Goal: Task Accomplishment & Management: Manage account settings

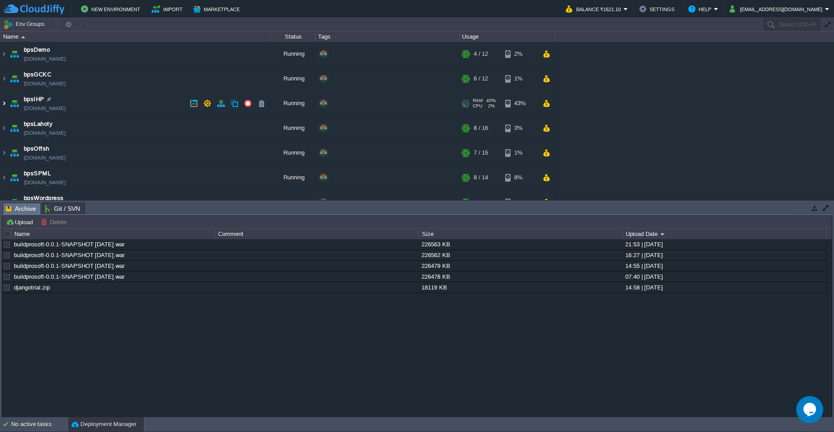
click at [4, 106] on img at bounding box center [3, 103] width 7 height 24
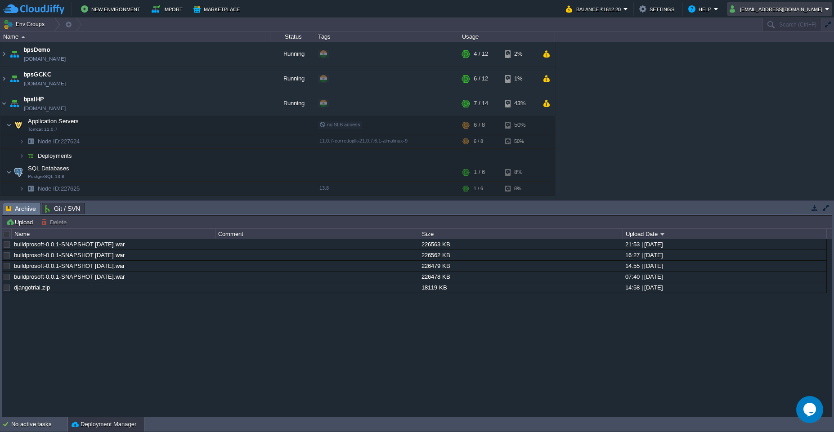
click at [826, 12] on em "[EMAIL_ADDRESS][DOMAIN_NAME]" at bounding box center [780, 9] width 100 height 11
click at [772, 51] on link "Sign out" at bounding box center [785, 48] width 92 height 10
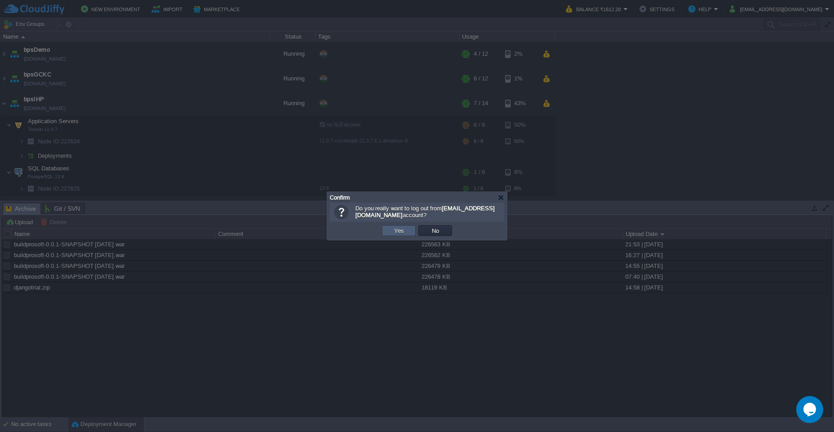
click at [400, 235] on td "Yes" at bounding box center [399, 230] width 34 height 11
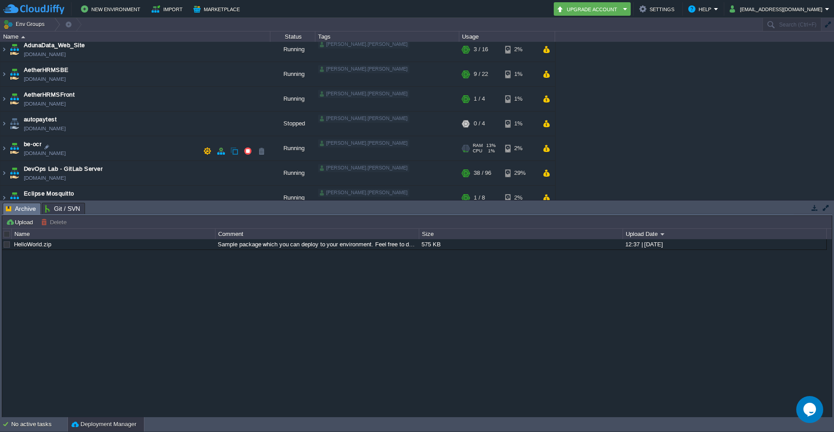
scroll to position [162, 0]
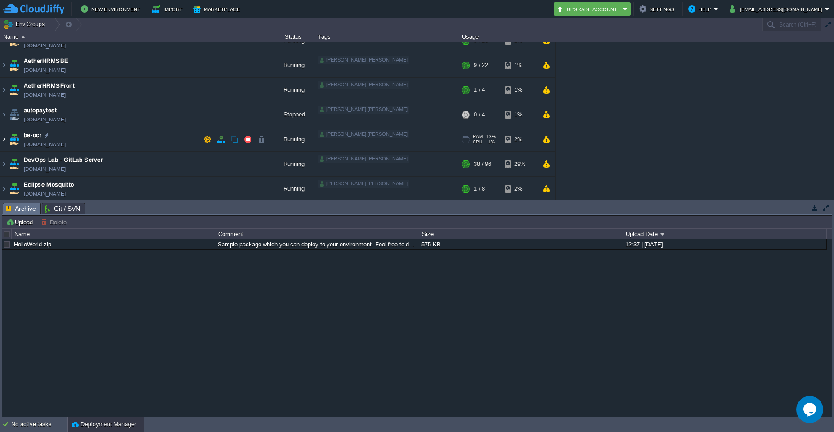
click at [3, 138] on img at bounding box center [3, 139] width 7 height 24
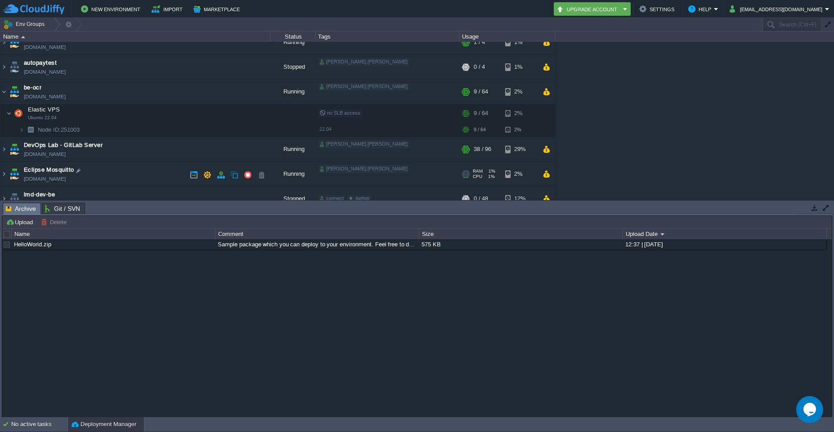
scroll to position [216, 0]
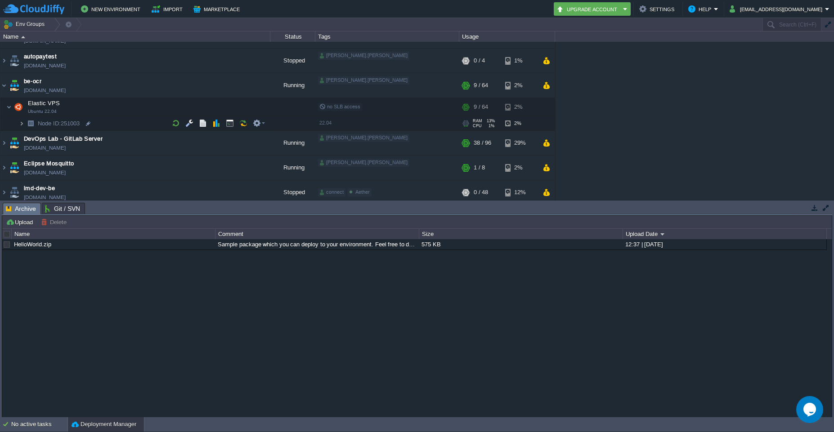
click at [23, 126] on img at bounding box center [21, 124] width 5 height 14
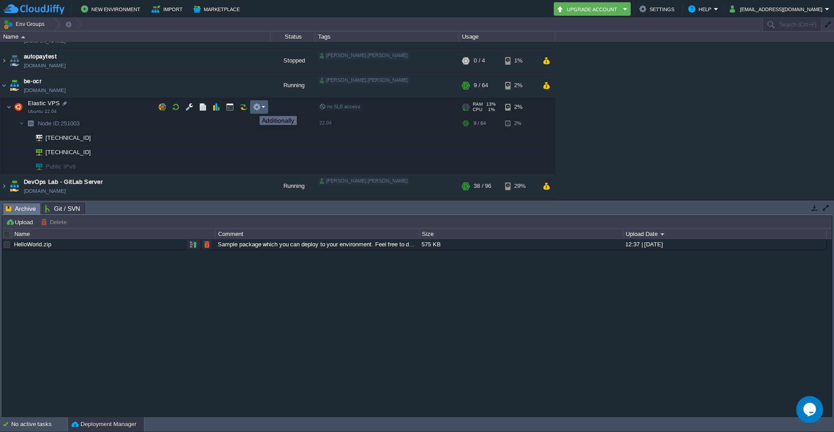
click at [260, 108] on button "button" at bounding box center [257, 107] width 8 height 8
click at [189, 109] on button "button" at bounding box center [189, 107] width 8 height 8
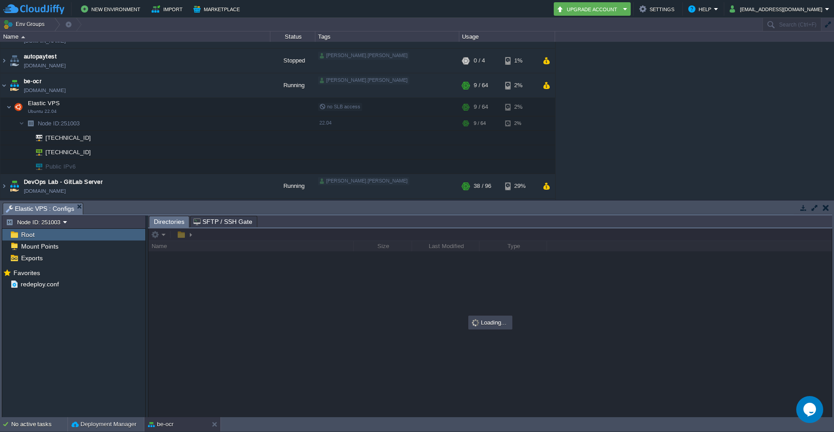
click at [24, 239] on div "Root" at bounding box center [73, 235] width 143 height 12
click at [170, 223] on span "Directories" at bounding box center [169, 221] width 31 height 11
click at [33, 239] on div "Root" at bounding box center [73, 235] width 143 height 12
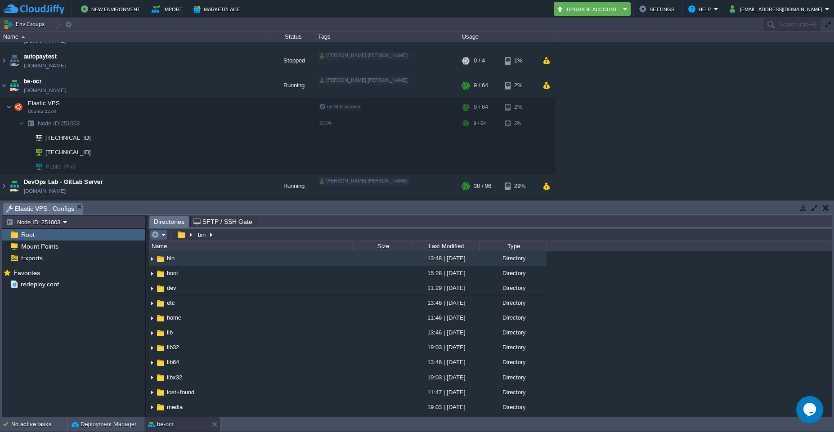
click at [163, 238] on em at bounding box center [158, 235] width 15 height 8
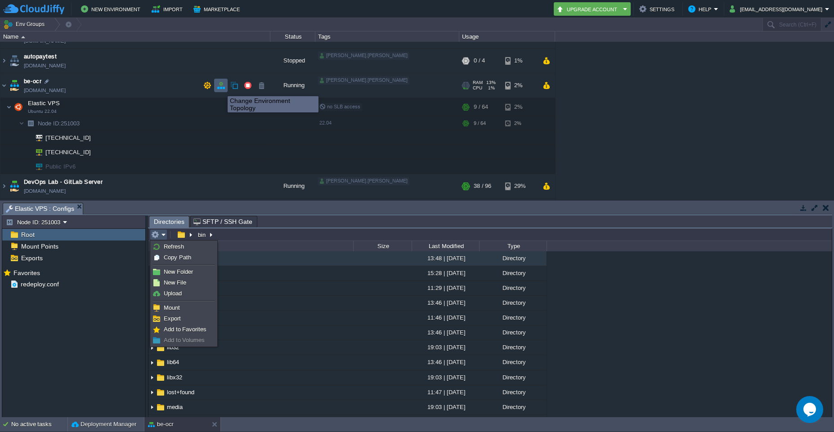
click at [221, 88] on button "button" at bounding box center [221, 85] width 8 height 8
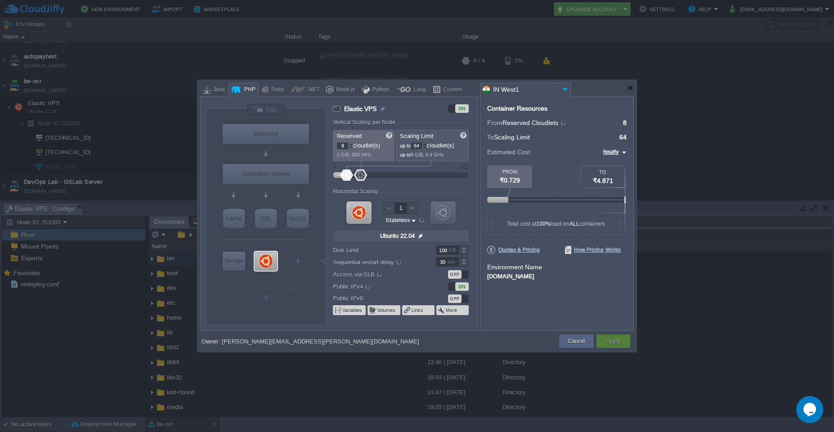
type input "Ubuntu 22.04"
drag, startPoint x: 575, startPoint y: 347, endPoint x: 579, endPoint y: 351, distance: 5.4
click at [575, 348] on td "Cancel" at bounding box center [576, 341] width 37 height 16
click at [575, 344] on button "Cancel" at bounding box center [576, 341] width 17 height 9
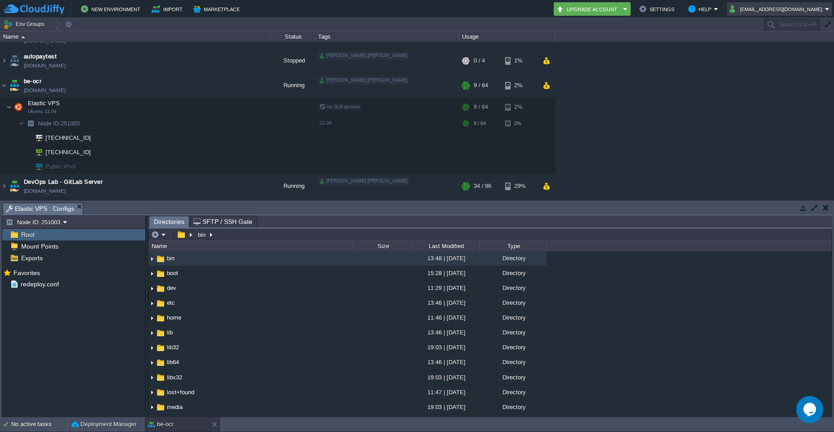
click at [828, 9] on em "Nikhil.Shukla@aetherti.com" at bounding box center [780, 9] width 100 height 11
click at [772, 50] on link "Sign out" at bounding box center [780, 48] width 99 height 10
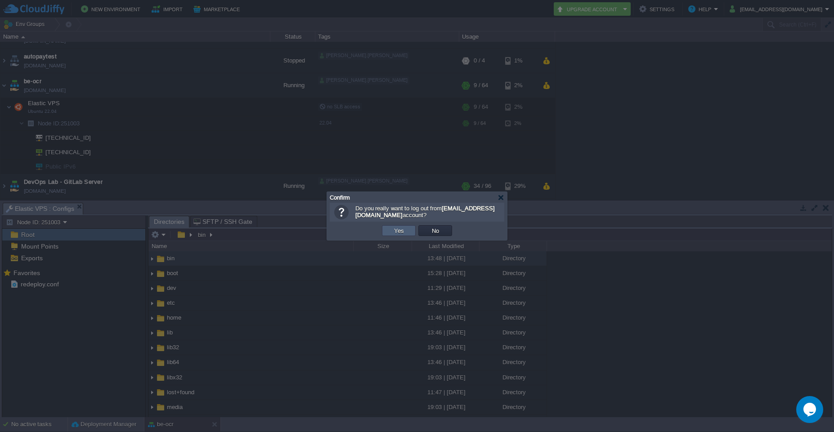
click at [398, 235] on td "Yes" at bounding box center [399, 230] width 34 height 11
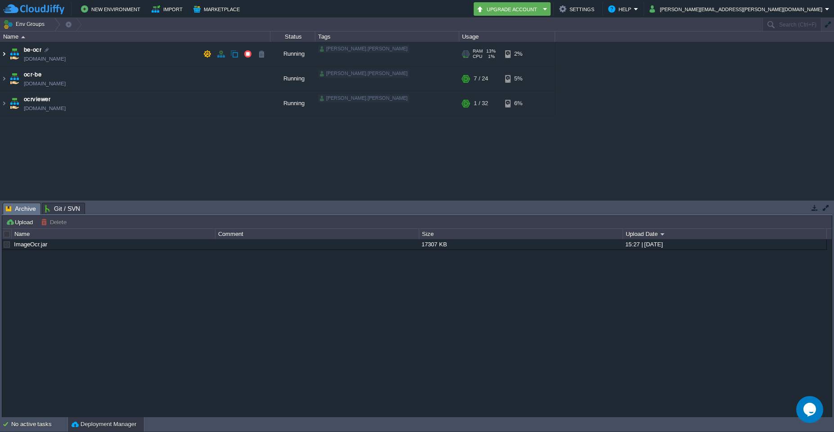
click at [3, 54] on img at bounding box center [3, 54] width 7 height 24
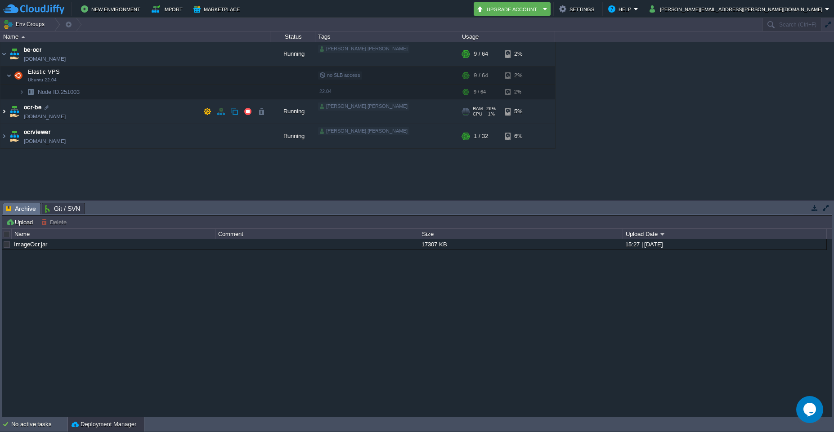
click at [3, 113] on img at bounding box center [3, 111] width 7 height 24
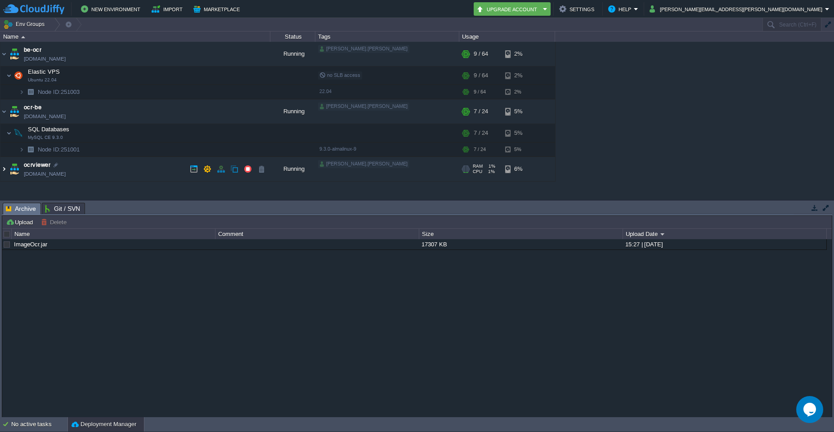
click at [4, 172] on img at bounding box center [3, 169] width 7 height 24
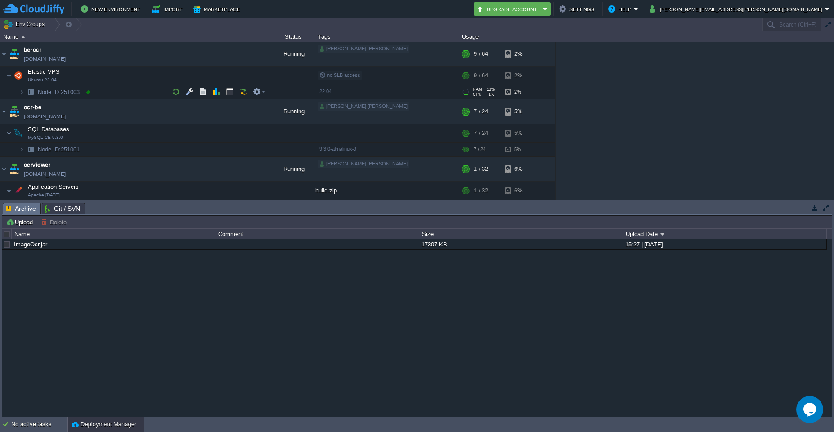
click at [90, 92] on div at bounding box center [88, 92] width 8 height 8
click at [87, 95] on div at bounding box center [88, 92] width 8 height 8
click at [223, 53] on button "button" at bounding box center [221, 54] width 8 height 8
click at [222, 54] on button "button" at bounding box center [221, 54] width 8 height 8
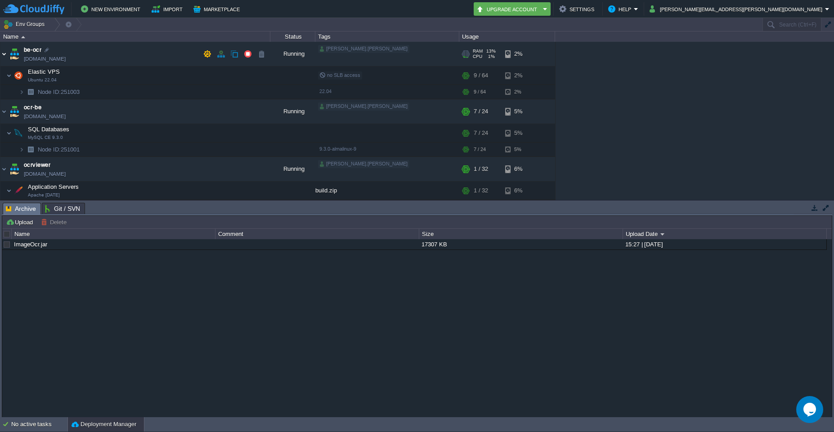
click at [4, 54] on img at bounding box center [3, 54] width 7 height 24
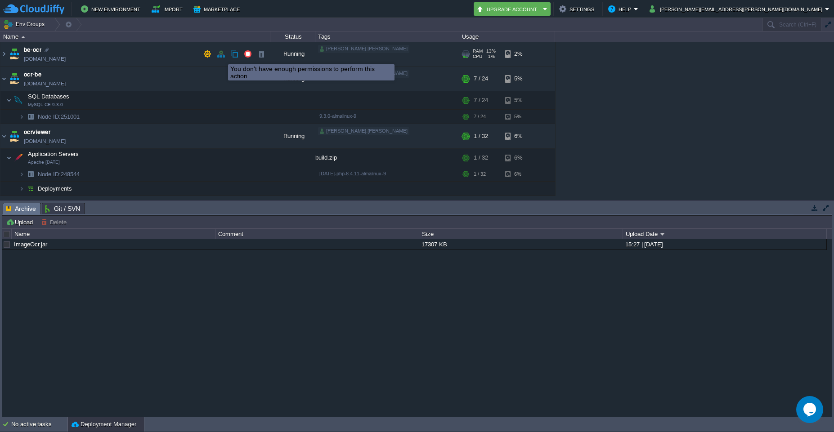
click at [221, 56] on button "button" at bounding box center [221, 54] width 8 height 8
click at [5, 55] on img at bounding box center [3, 54] width 7 height 24
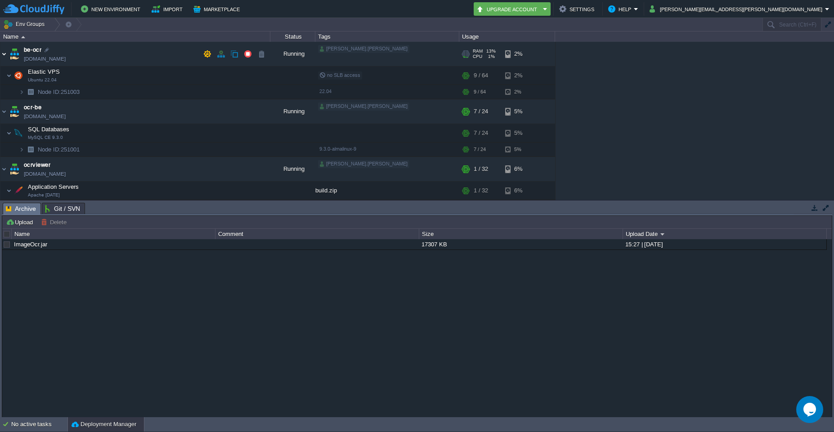
click at [6, 55] on img at bounding box center [3, 54] width 7 height 24
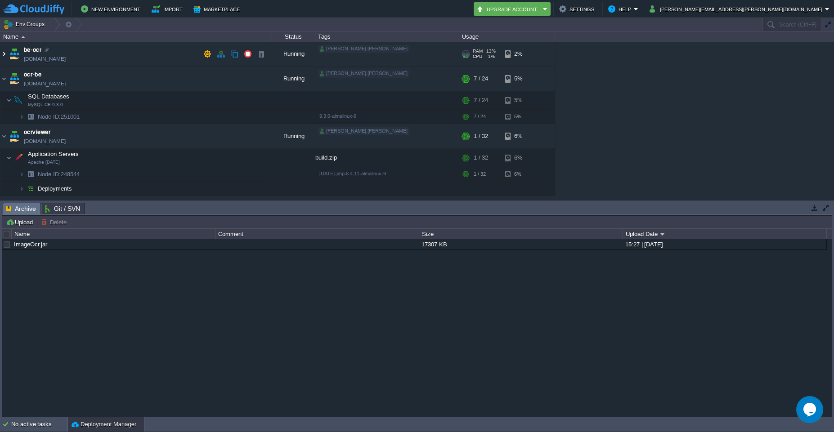
click at [6, 55] on img at bounding box center [3, 54] width 7 height 24
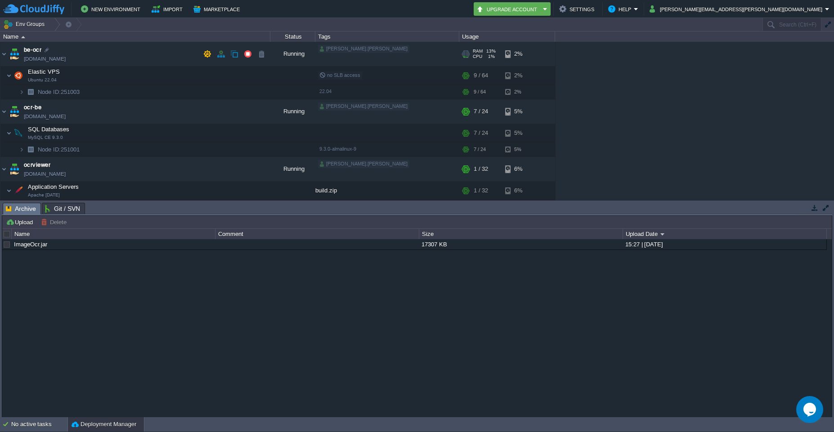
click at [223, 55] on button "button" at bounding box center [221, 54] width 8 height 8
click at [222, 56] on button "button" at bounding box center [221, 54] width 8 height 8
click at [347, 53] on div "[PERSON_NAME].[PERSON_NAME]" at bounding box center [363, 49] width 91 height 8
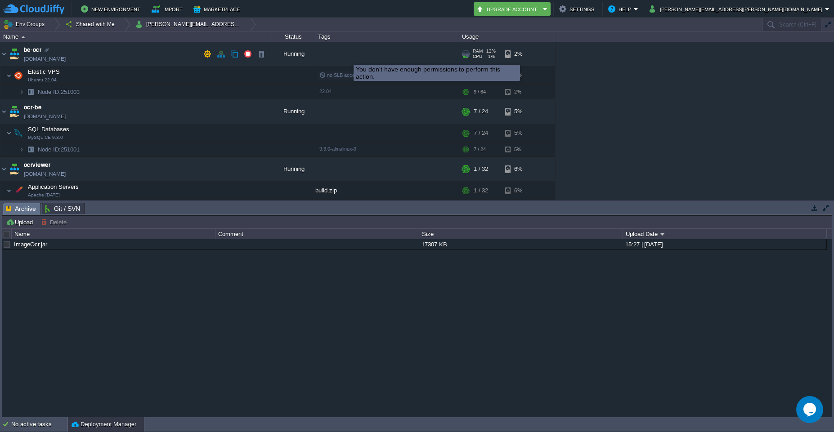
click at [347, 57] on div "+ Add to Env Group" at bounding box center [341, 54] width 46 height 8
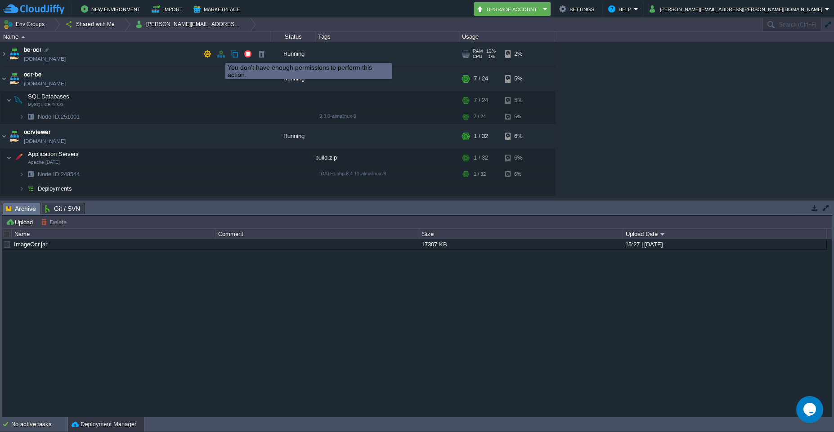
click at [220, 55] on button "button" at bounding box center [221, 54] width 8 height 8
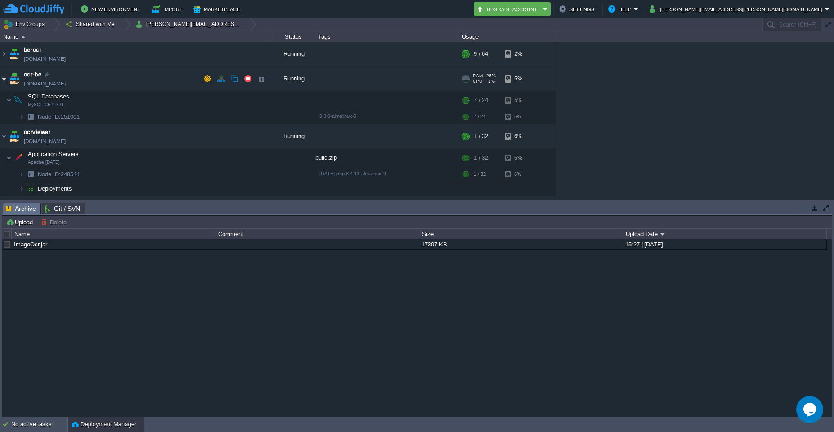
click at [3, 78] on img at bounding box center [3, 79] width 7 height 24
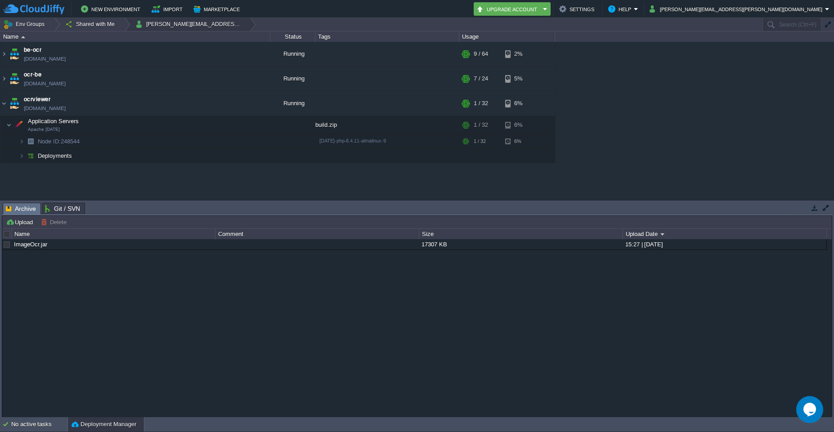
click at [169, 27] on button "dhanraj.muthiyan@aetherti.com" at bounding box center [189, 24] width 108 height 13
drag, startPoint x: 225, startPoint y: 27, endPoint x: 145, endPoint y: 26, distance: 79.7
click at [145, 26] on em "dhanraj.muthiyan@aetherti.com" at bounding box center [195, 24] width 120 height 13
copy button "dhanraj.muthiyan@aetherti.com"
click at [828, 13] on em "namit.dubey@aetherti.com" at bounding box center [740, 9] width 180 height 11
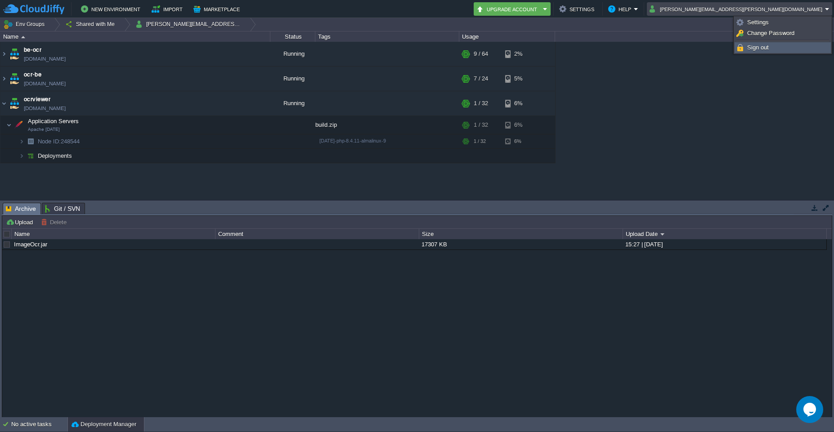
click at [761, 50] on span "Sign out" at bounding box center [758, 47] width 22 height 7
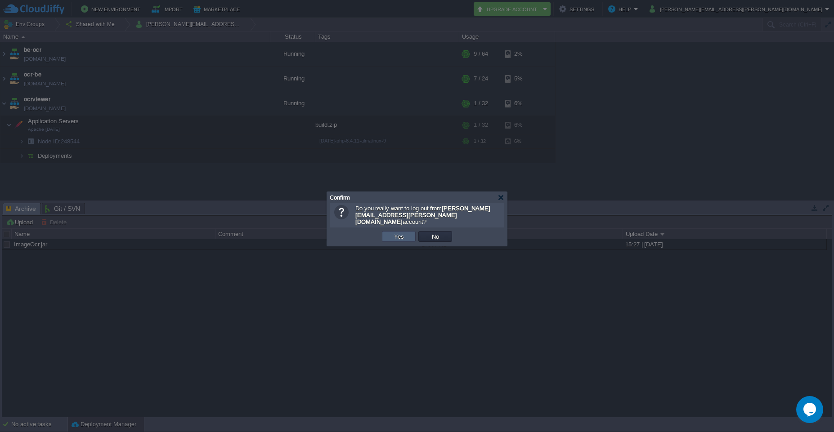
click at [397, 233] on button "Yes" at bounding box center [399, 237] width 15 height 8
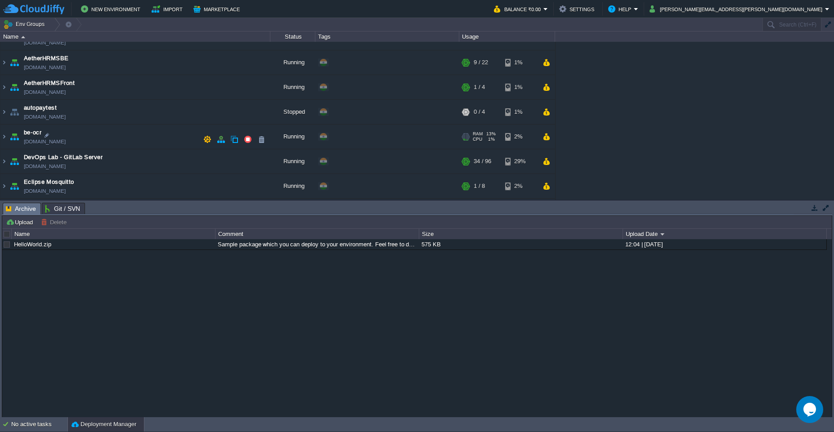
scroll to position [216, 0]
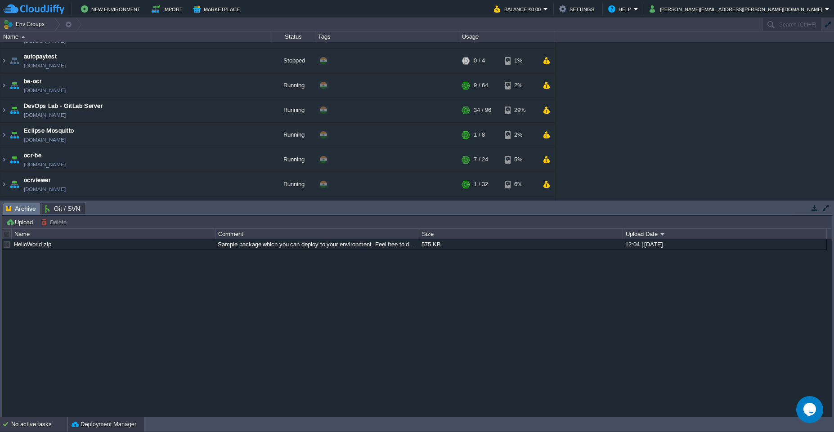
click at [32, 428] on div "No active tasks" at bounding box center [39, 425] width 56 height 14
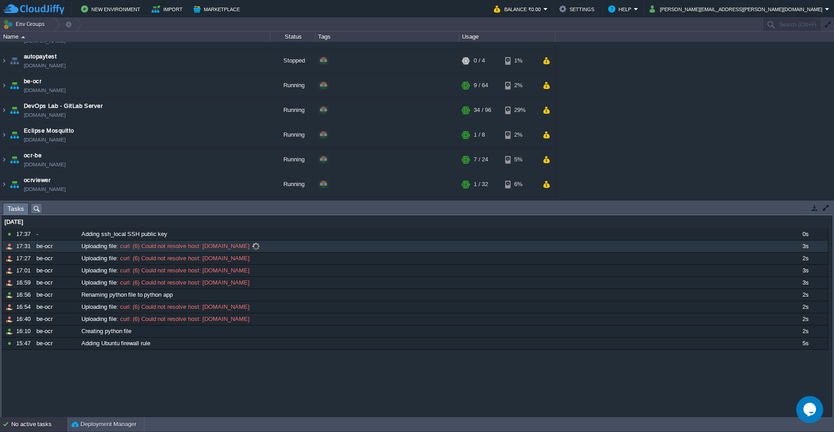
click at [175, 248] on span "curl: (6) Could not resolve host: app.cloudjiffy.com" at bounding box center [184, 247] width 132 height 8
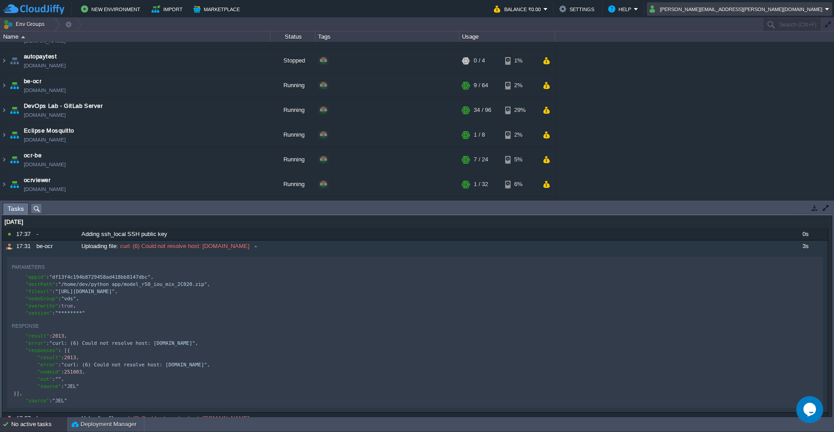
click at [828, 11] on em "dhanraj.muthiyan@aetherti.com" at bounding box center [740, 9] width 180 height 11
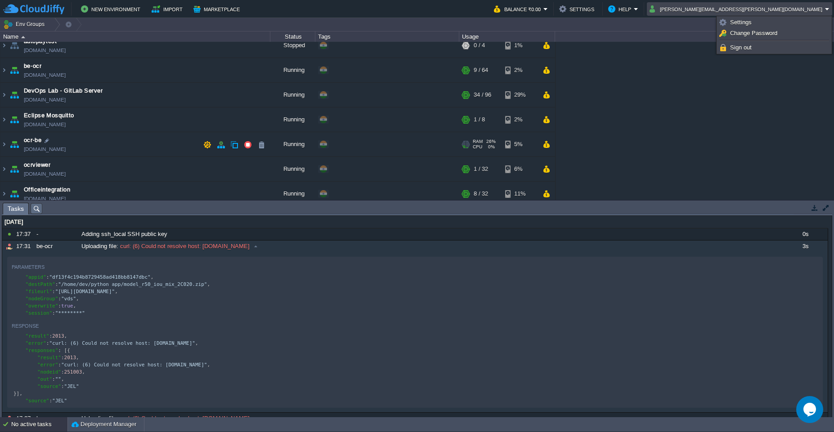
scroll to position [162, 0]
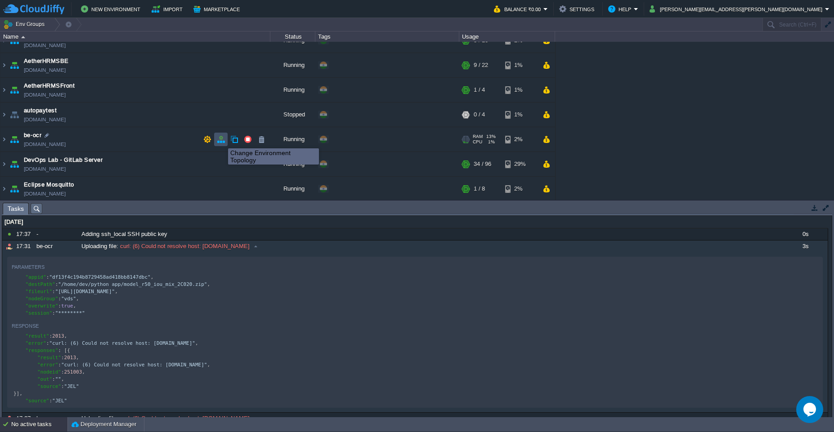
click at [221, 140] on button "button" at bounding box center [221, 139] width 8 height 8
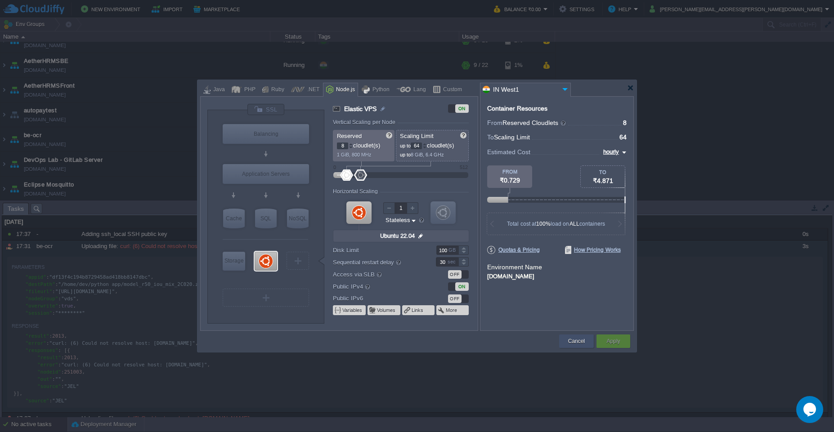
click at [572, 345] on button "Cancel" at bounding box center [576, 341] width 17 height 9
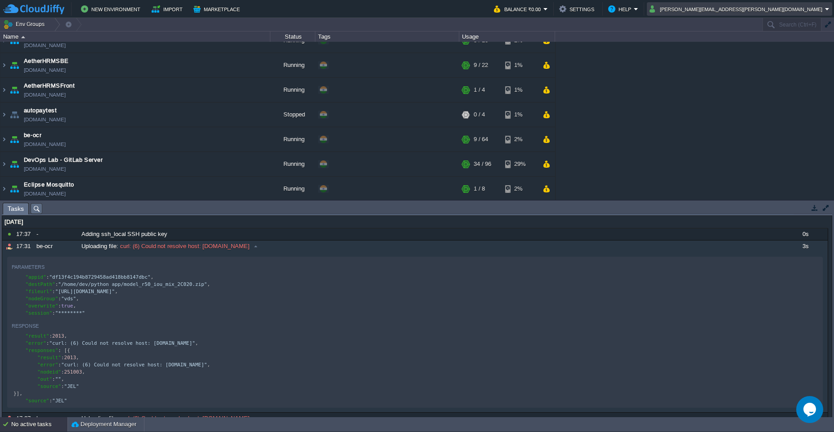
click at [826, 11] on em "dhanraj.muthiyan@aetherti.com" at bounding box center [740, 9] width 180 height 11
click at [756, 51] on link "Sign out" at bounding box center [774, 48] width 113 height 10
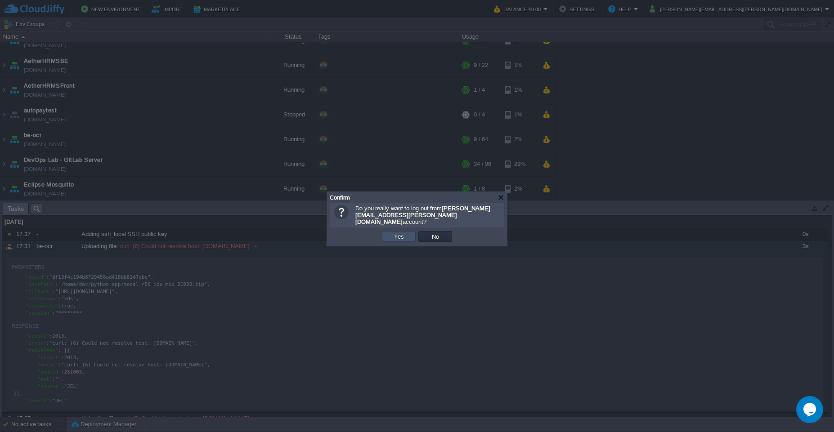
click at [400, 234] on button "Yes" at bounding box center [399, 237] width 15 height 8
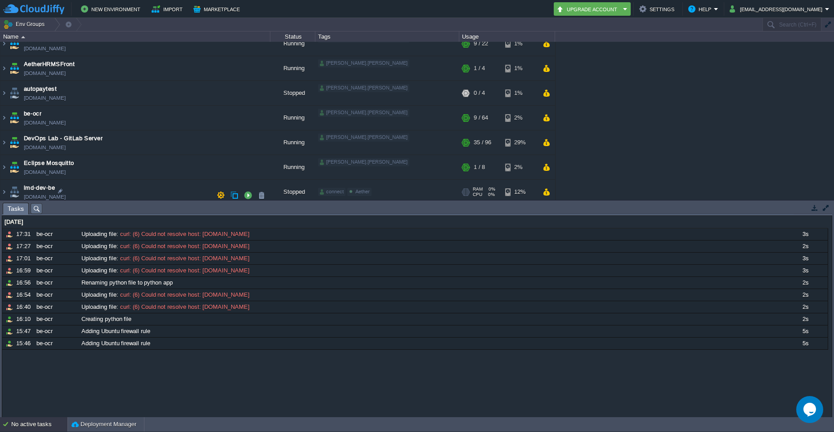
scroll to position [216, 0]
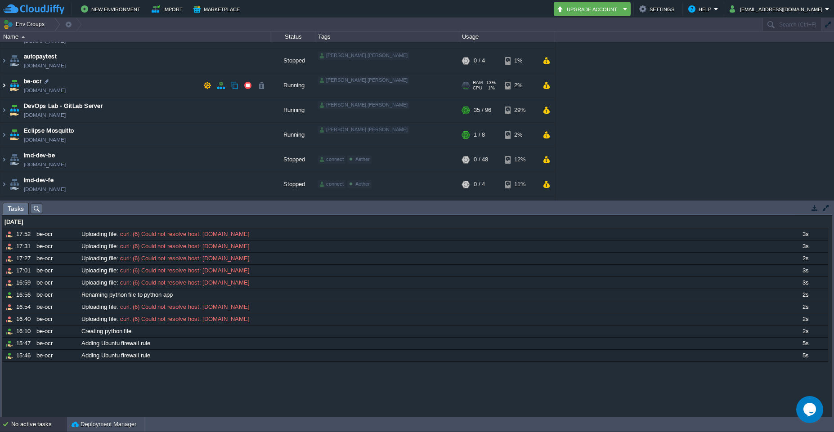
click at [5, 88] on img at bounding box center [3, 85] width 7 height 24
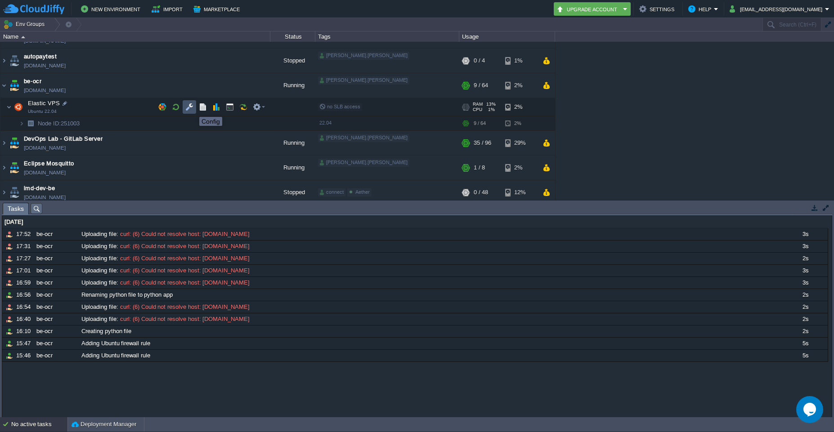
click at [188, 109] on button "button" at bounding box center [189, 107] width 8 height 8
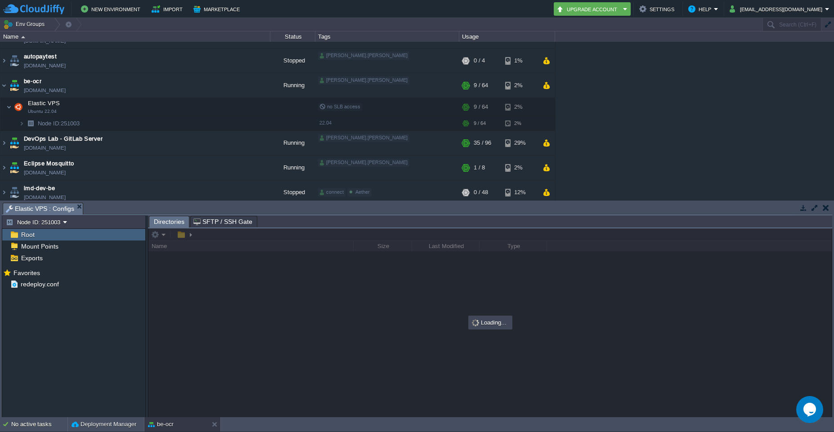
click at [28, 237] on span "Root" at bounding box center [27, 235] width 17 height 8
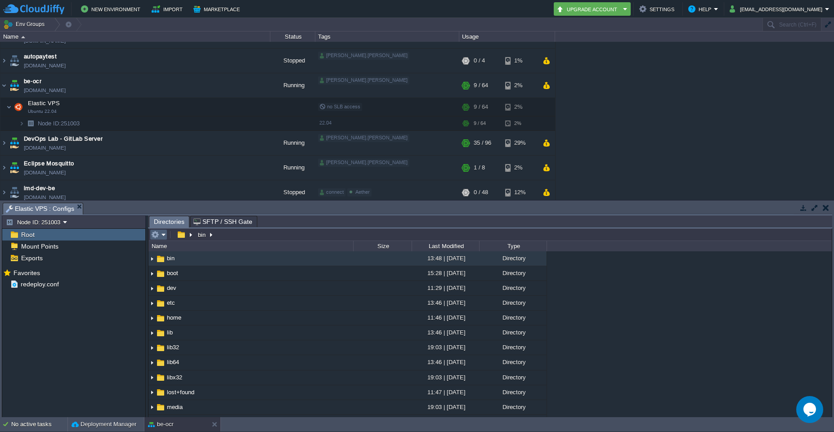
click at [162, 237] on em at bounding box center [158, 235] width 15 height 8
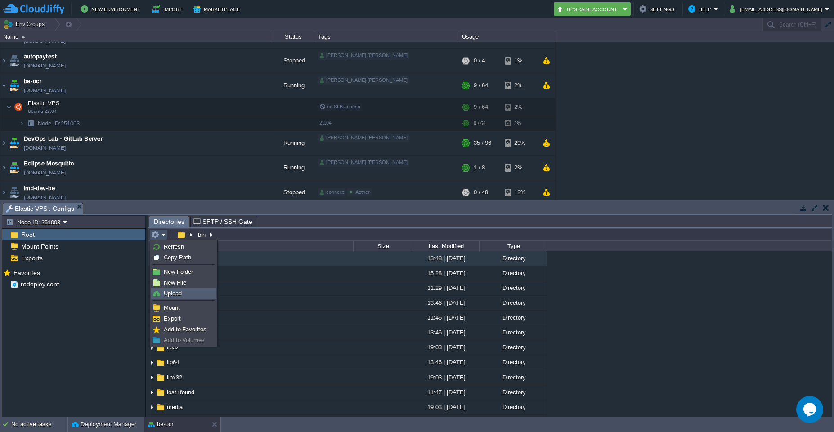
click at [176, 295] on span "Upload" at bounding box center [173, 293] width 18 height 7
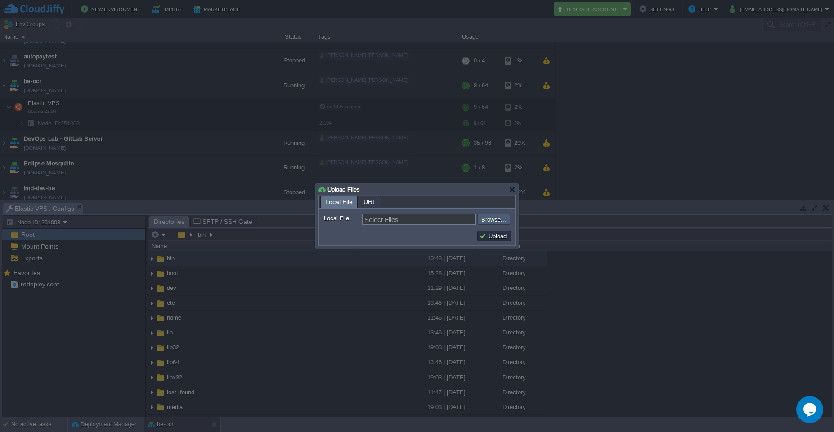
click at [497, 220] on input "file" at bounding box center [453, 219] width 114 height 11
type input "C:\fakepath\testfile.img"
type input "testfile.img"
click at [491, 238] on button "Upload" at bounding box center [494, 236] width 30 height 8
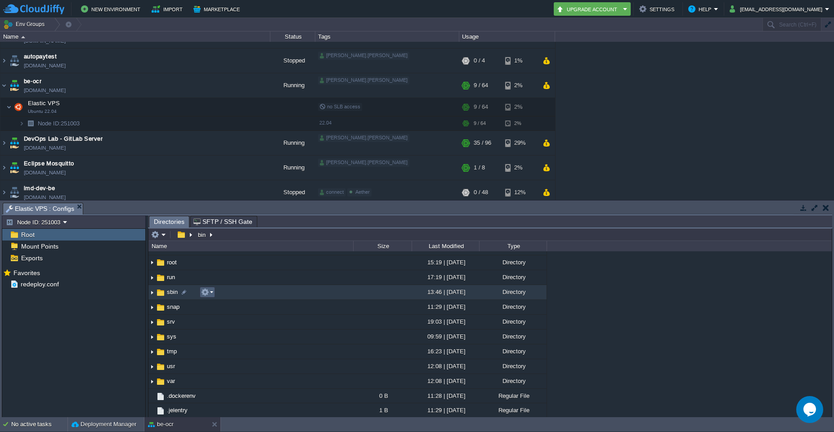
scroll to position [291, 0]
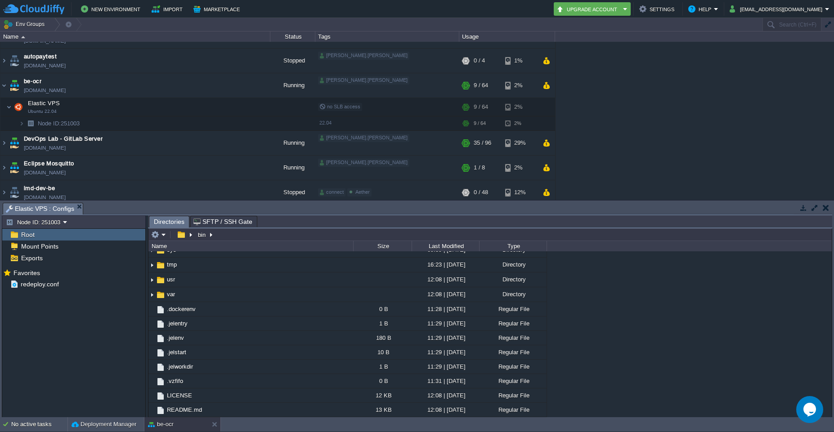
click at [25, 237] on span "Root" at bounding box center [27, 235] width 17 height 8
click at [28, 250] on span "Mount Points" at bounding box center [39, 247] width 41 height 8
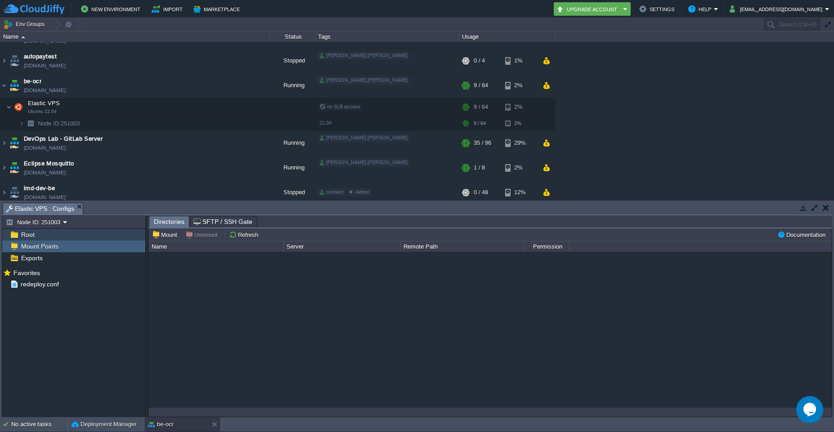
click at [25, 238] on span "Root" at bounding box center [27, 235] width 17 height 8
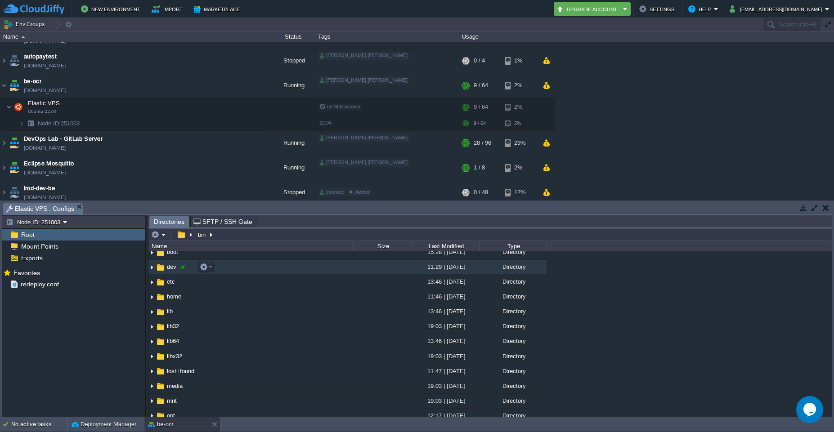
scroll to position [0, 0]
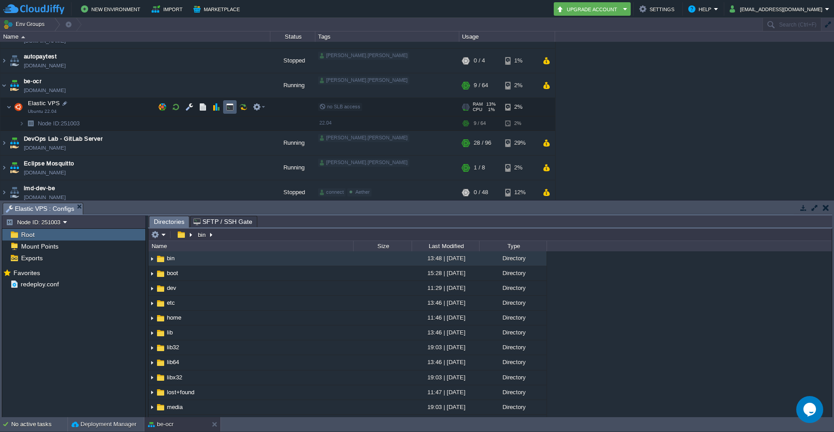
click at [227, 111] on button "button" at bounding box center [230, 107] width 8 height 8
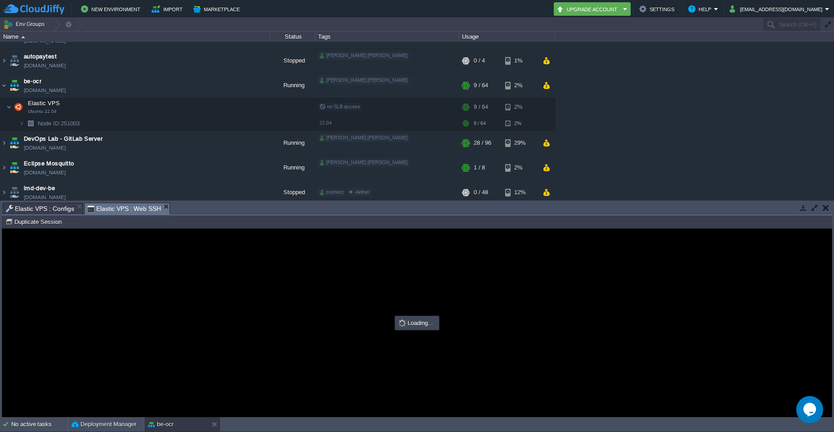
type input "#000000"
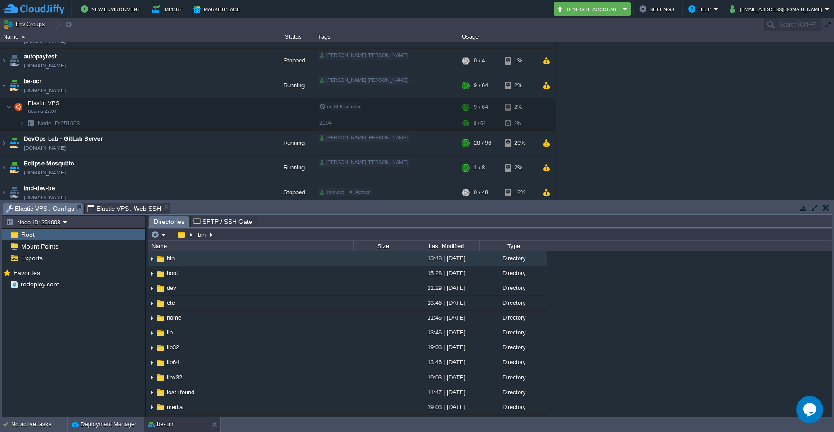
click at [56, 210] on span "Elastic VPS : Configs" at bounding box center [40, 208] width 68 height 11
click at [40, 238] on div "Root" at bounding box center [73, 235] width 143 height 12
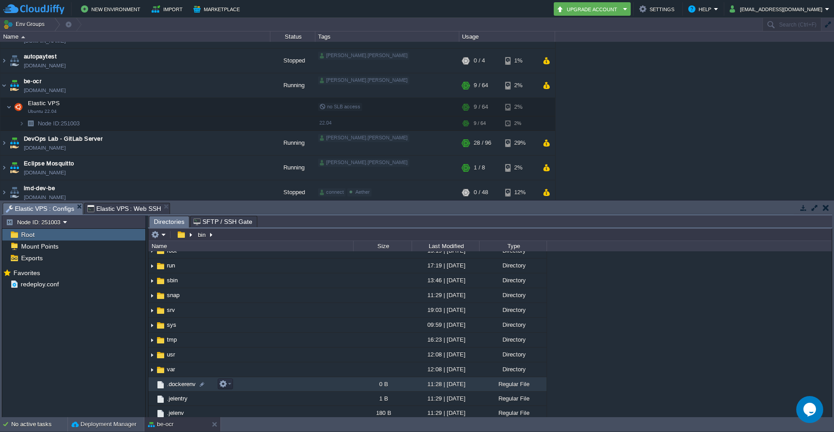
scroll to position [291, 0]
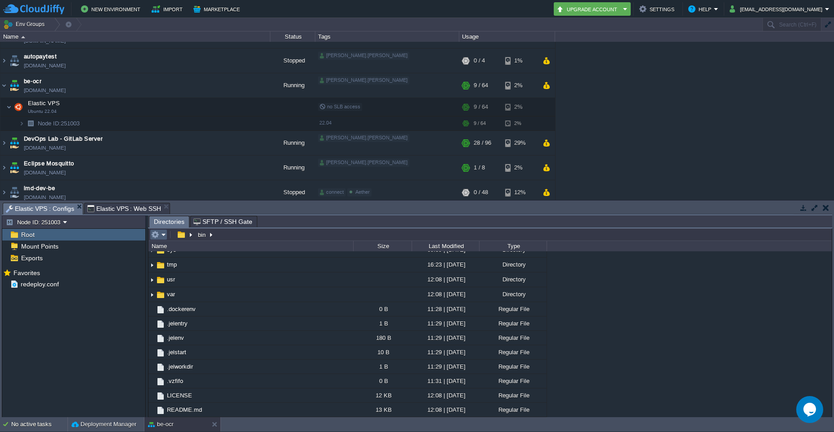
click at [162, 236] on em at bounding box center [158, 235] width 15 height 8
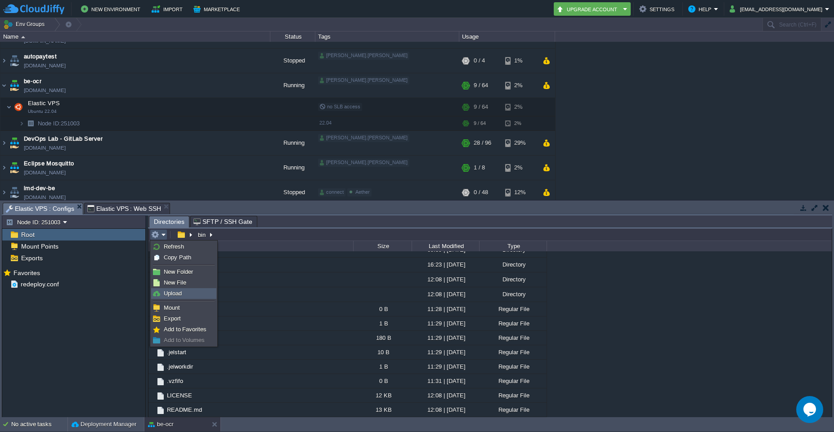
click at [176, 297] on link "Upload" at bounding box center [184, 294] width 64 height 10
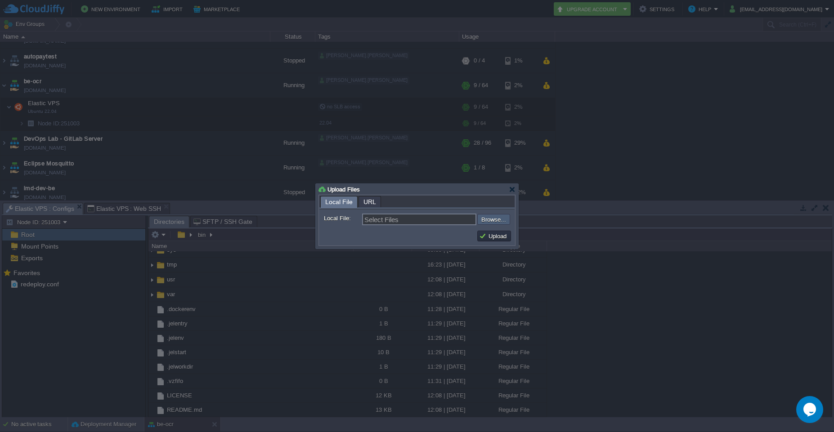
click at [496, 223] on input "file" at bounding box center [453, 219] width 114 height 11
type input "C:\fakepath\latest.tar.gz"
type input "latest.tar.gz"
click at [495, 239] on button "Upload" at bounding box center [494, 236] width 30 height 8
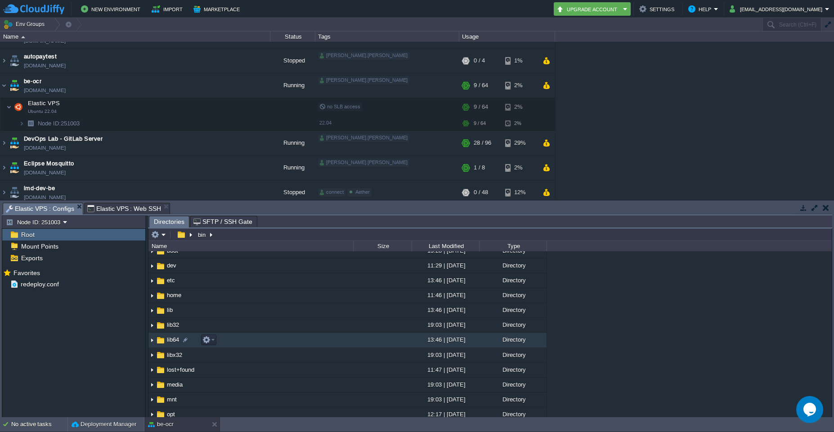
scroll to position [0, 0]
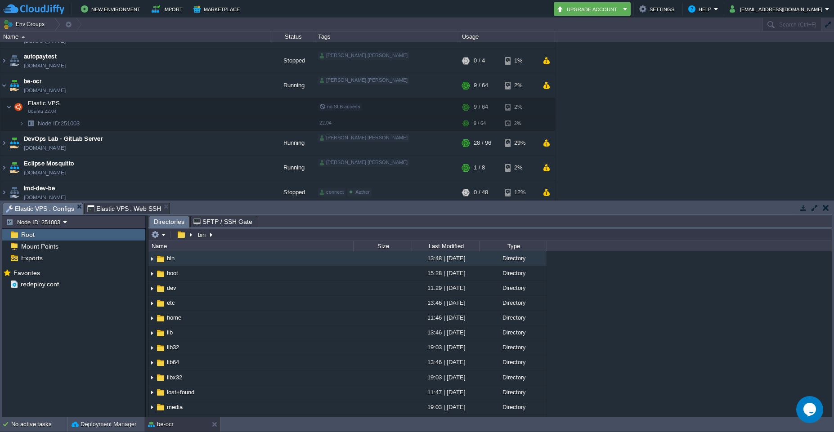
click at [132, 210] on span "Elastic VPS : Web SSH" at bounding box center [124, 208] width 74 height 11
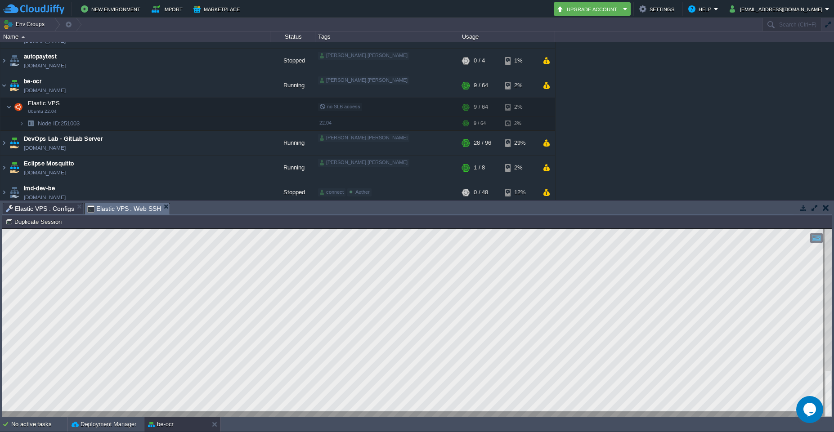
click at [52, 213] on span "Elastic VPS : Configs" at bounding box center [40, 208] width 68 height 11
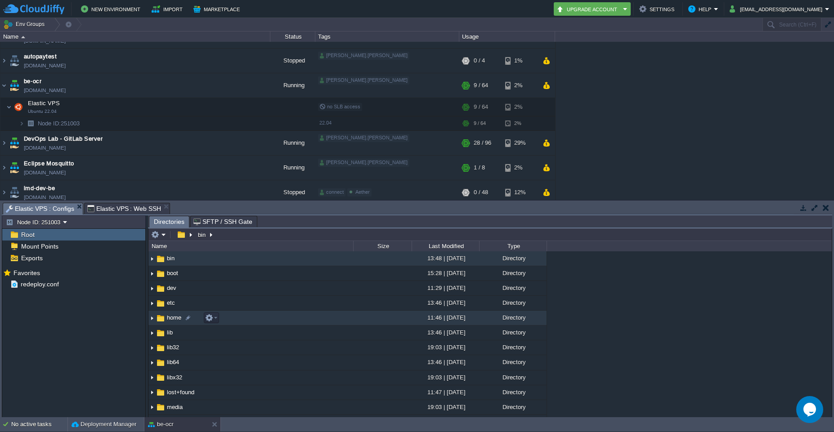
click at [167, 320] on span "home" at bounding box center [174, 318] width 17 height 8
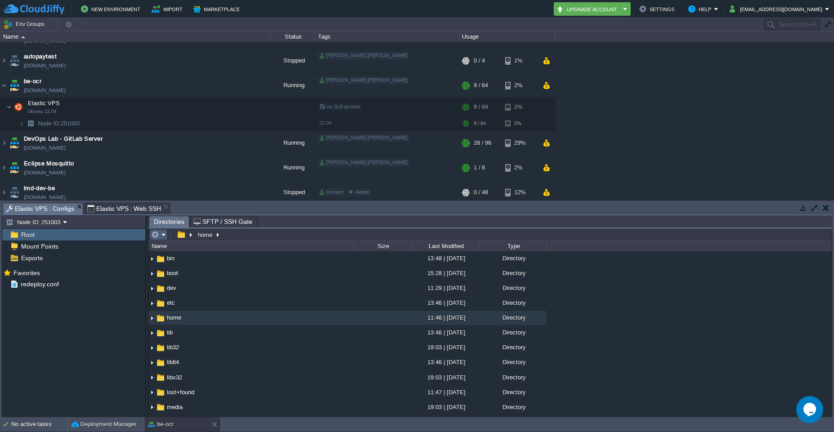
click at [165, 236] on em at bounding box center [158, 235] width 15 height 8
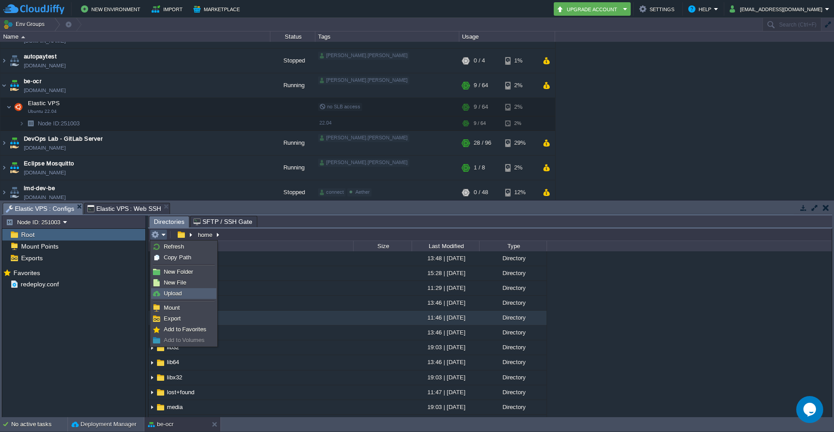
click at [176, 294] on span "Upload" at bounding box center [173, 293] width 18 height 7
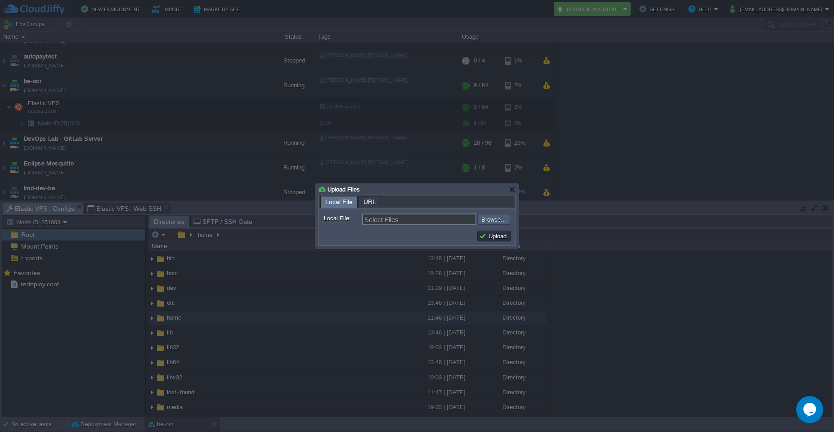
click at [490, 218] on input "file" at bounding box center [453, 219] width 114 height 11
type input "C:\fakepath\latest.tar.gz"
type input "latest.tar.gz"
click at [505, 238] on button "Upload" at bounding box center [494, 236] width 30 height 8
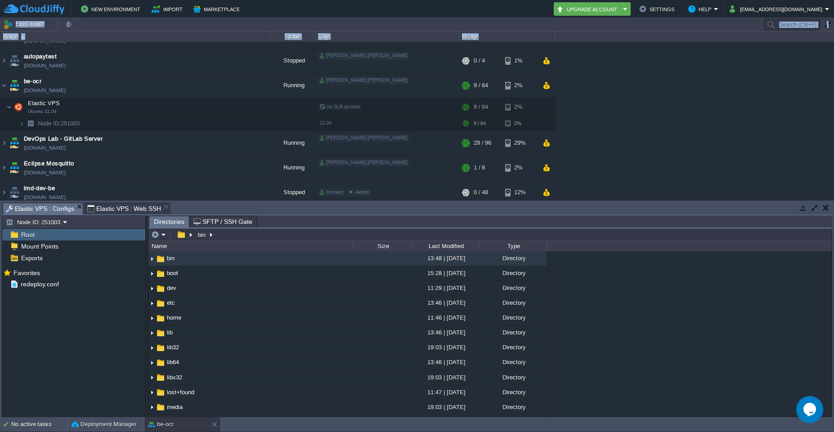
drag, startPoint x: 705, startPoint y: 48, endPoint x: 739, endPoint y: 62, distance: 37.1
click at [164, 239] on em at bounding box center [158, 235] width 15 height 8
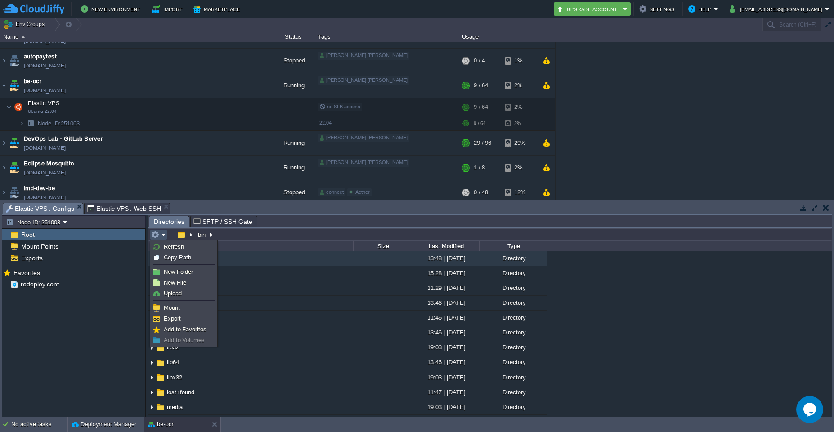
click at [23, 235] on span "Root" at bounding box center [27, 235] width 17 height 8
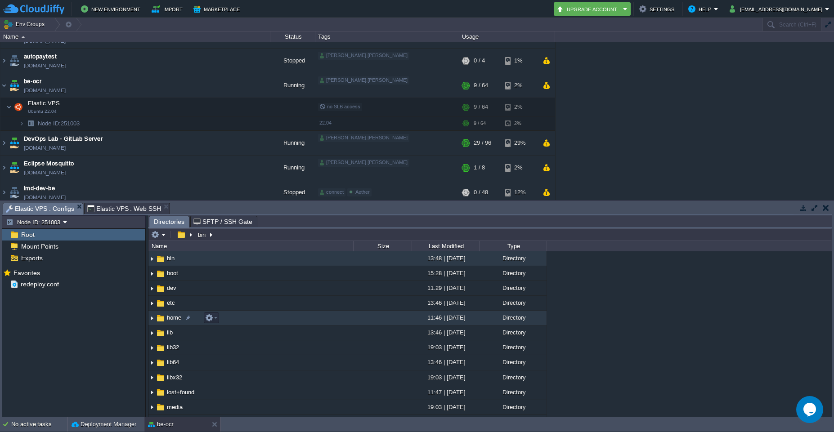
click at [164, 320] on img at bounding box center [161, 319] width 10 height 10
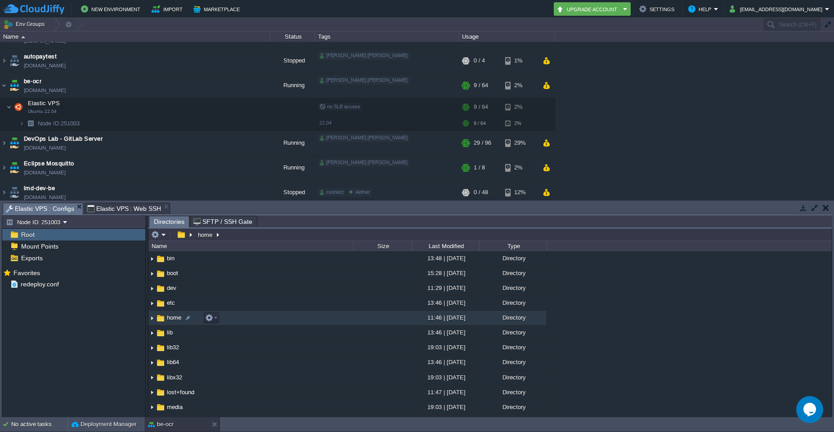
click at [153, 323] on img at bounding box center [152, 318] width 7 height 14
click at [162, 237] on em at bounding box center [158, 235] width 15 height 8
click at [188, 237] on em at bounding box center [184, 235] width 19 height 8
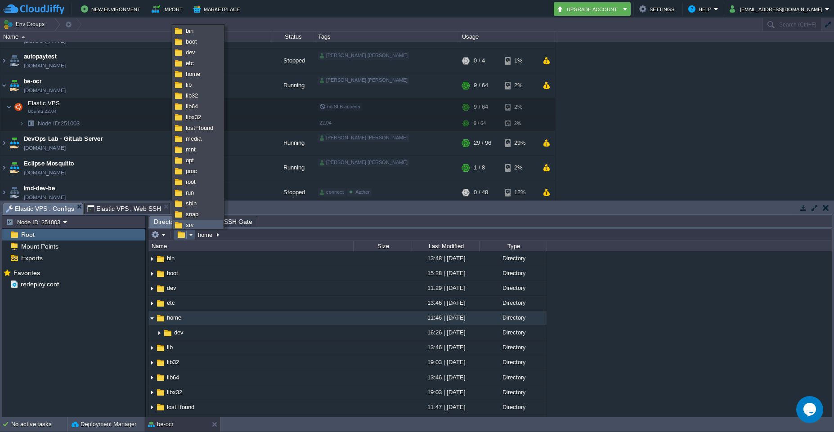
scroll to position [46, 0]
click at [180, 234] on button "button" at bounding box center [181, 235] width 13 height 8
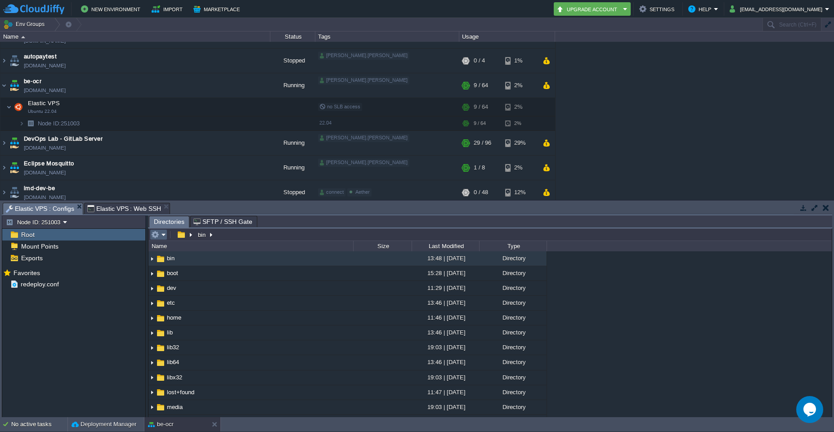
click at [162, 238] on em at bounding box center [158, 235] width 15 height 8
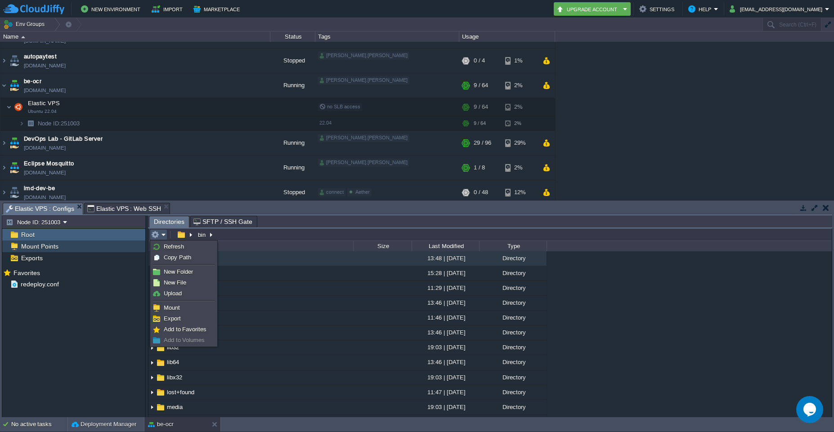
click at [27, 248] on span "Mount Points" at bounding box center [39, 247] width 41 height 8
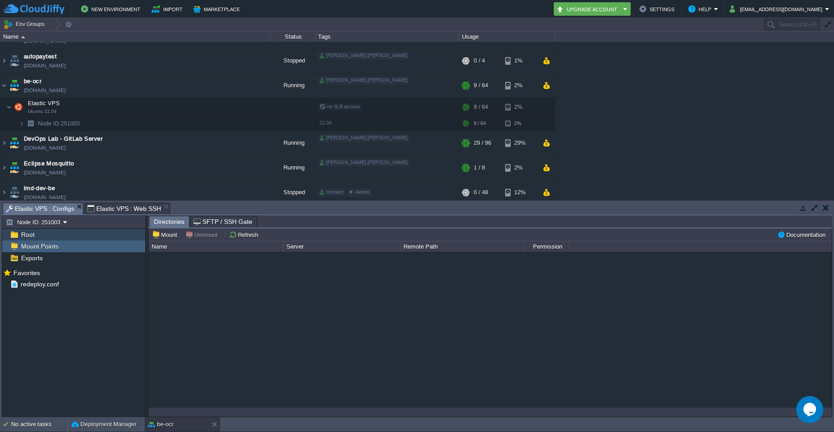
click at [20, 240] on div "Root" at bounding box center [73, 235] width 143 height 12
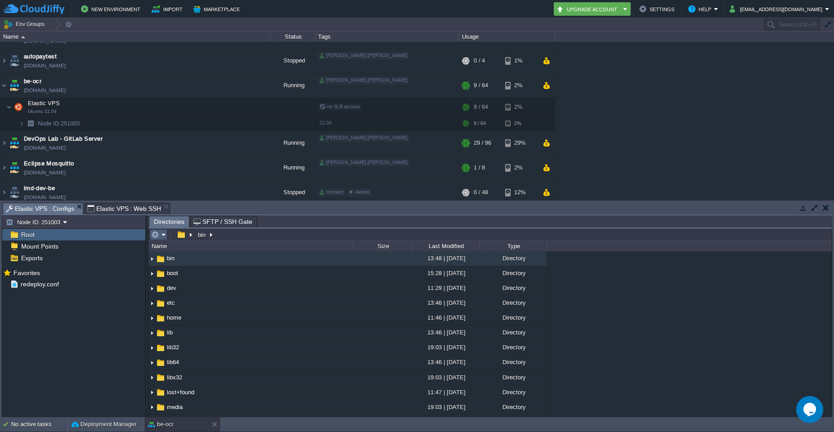
click at [162, 239] on em at bounding box center [158, 235] width 15 height 8
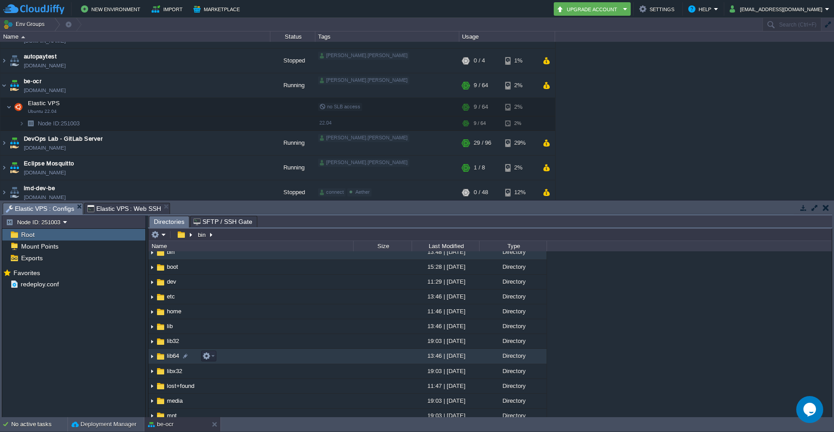
scroll to position [0, 0]
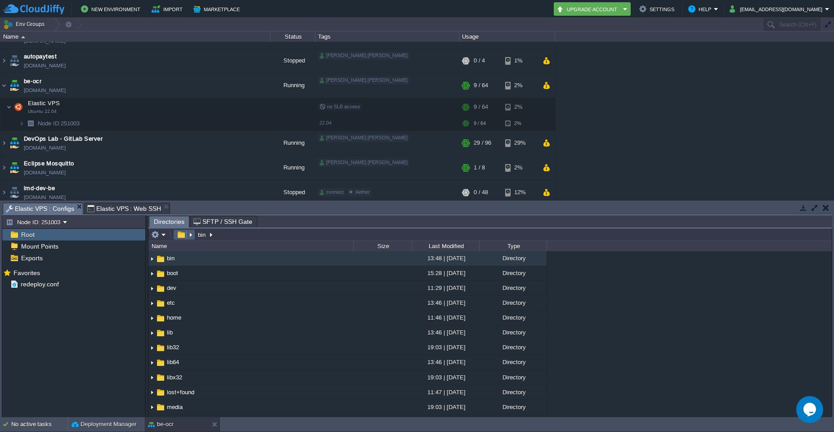
click at [191, 237] on em at bounding box center [184, 235] width 19 height 8
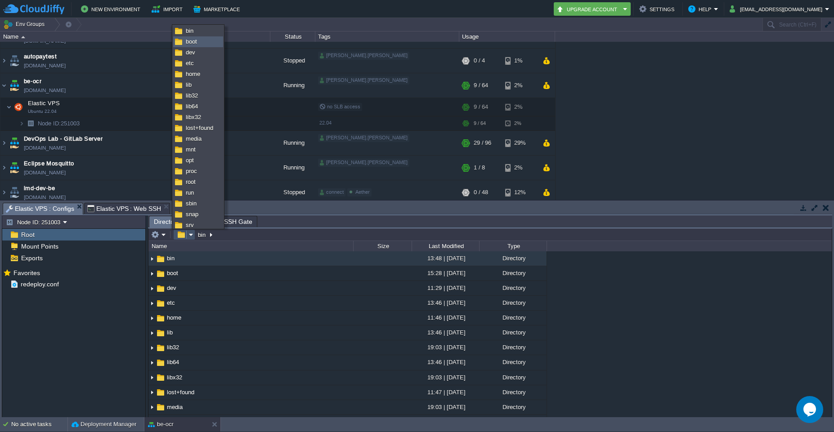
click at [183, 43] on link "boot" at bounding box center [198, 42] width 49 height 10
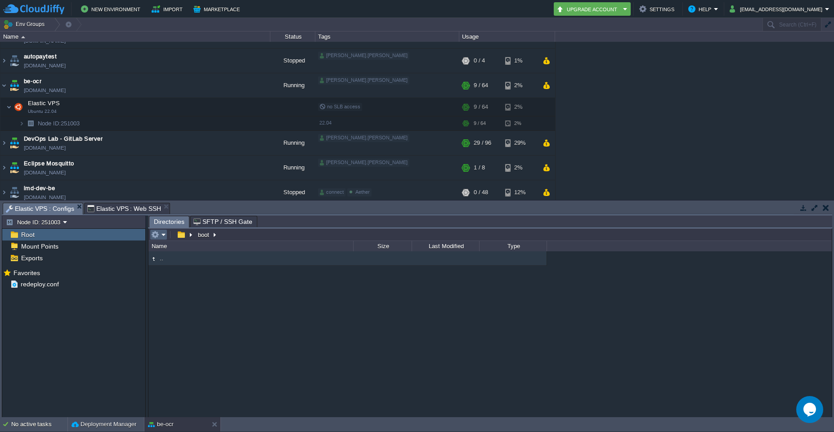
click at [165, 235] on em at bounding box center [158, 235] width 15 height 8
click at [170, 239] on td at bounding box center [170, 235] width 3 height 11
click at [182, 236] on button "button" at bounding box center [181, 235] width 13 height 8
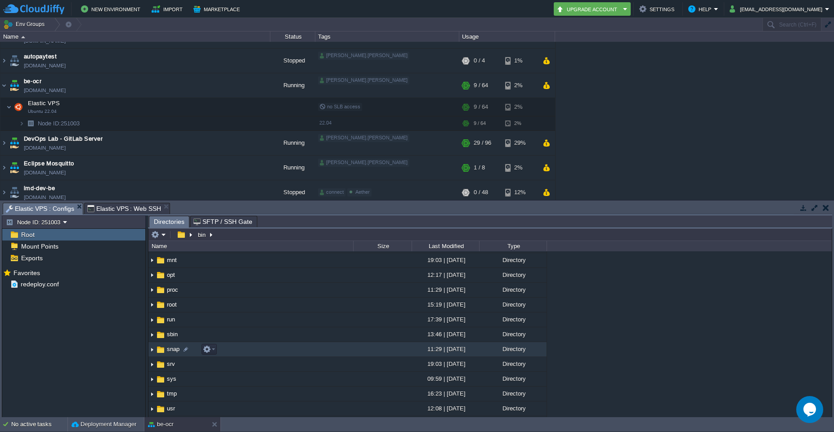
scroll to position [108, 0]
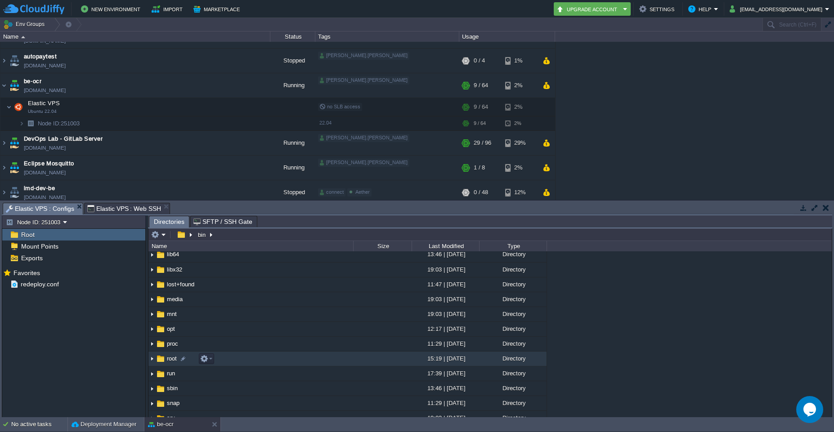
click at [159, 361] on img at bounding box center [161, 359] width 10 height 10
click at [164, 238] on em at bounding box center [158, 235] width 15 height 8
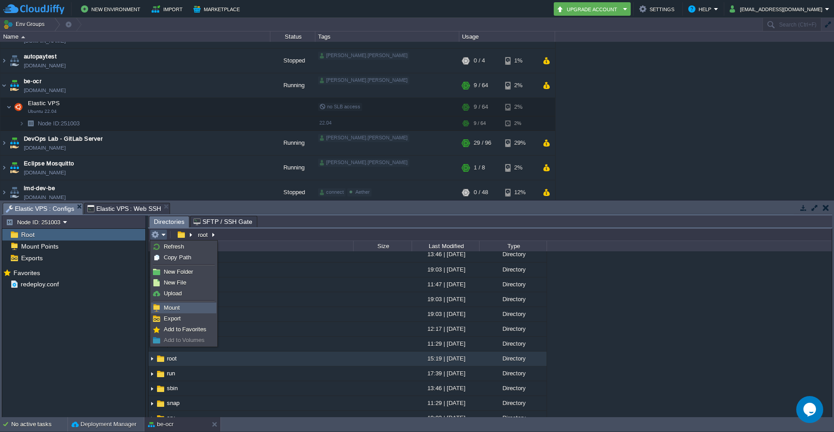
click at [171, 309] on span "Mount" at bounding box center [172, 308] width 16 height 7
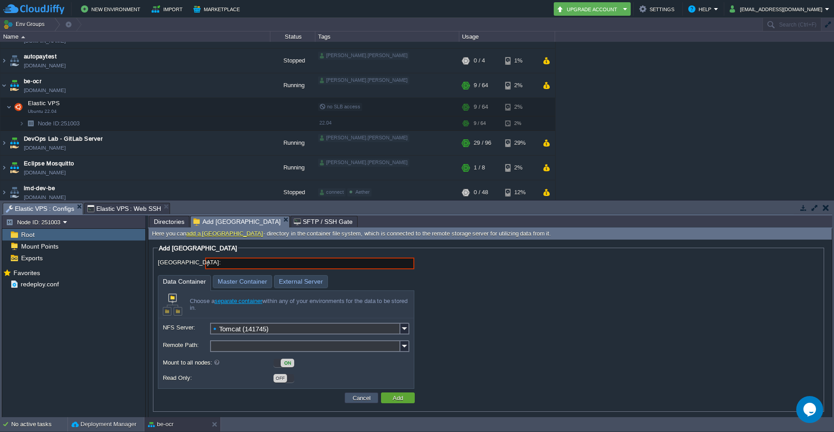
click at [361, 401] on button "Cancel" at bounding box center [361, 398] width 23 height 8
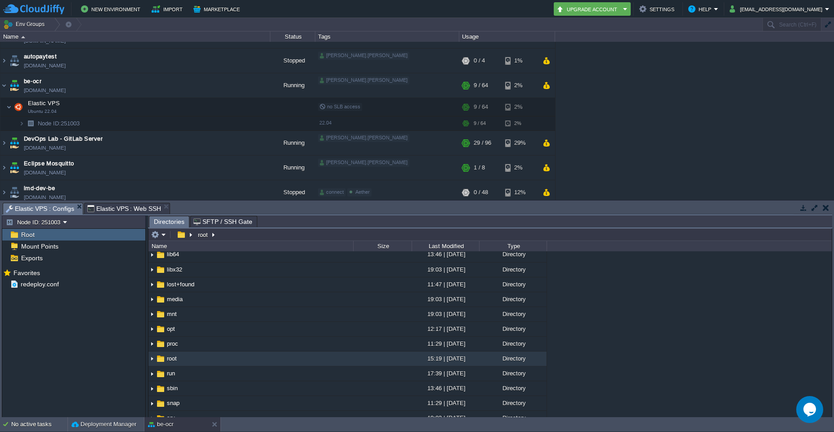
click at [169, 225] on span "Directories" at bounding box center [169, 221] width 31 height 11
click at [162, 238] on em at bounding box center [158, 235] width 15 height 8
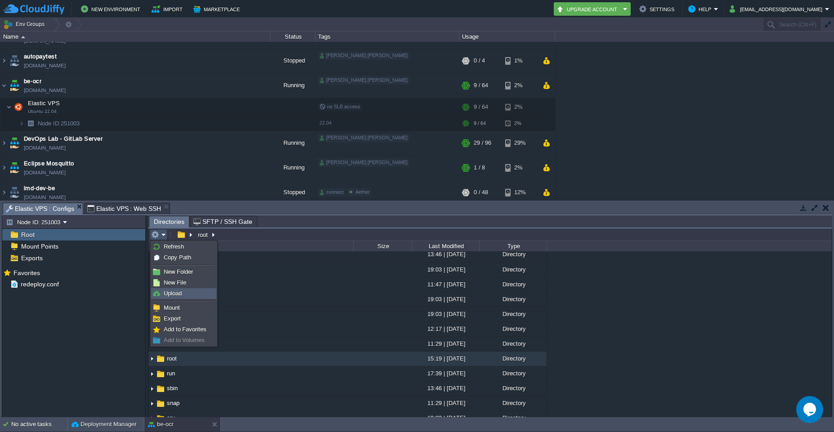
click at [173, 295] on span "Upload" at bounding box center [173, 293] width 18 height 7
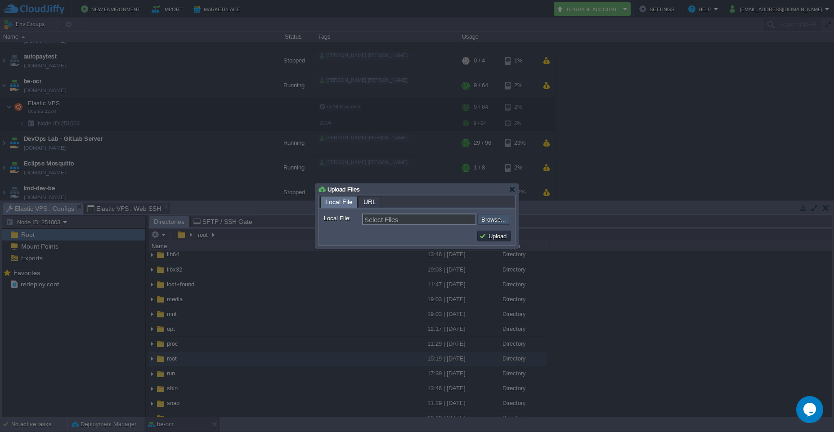
click at [488, 224] on input "file" at bounding box center [453, 219] width 114 height 11
type input "C:\fakepath\latest.tar.gz"
type input "latest.tar.gz"
click at [493, 239] on button "Upload" at bounding box center [494, 236] width 30 height 8
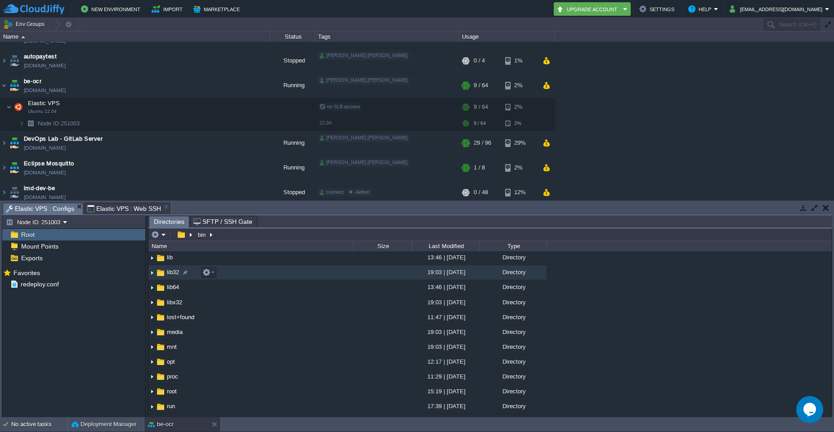
scroll to position [0, 0]
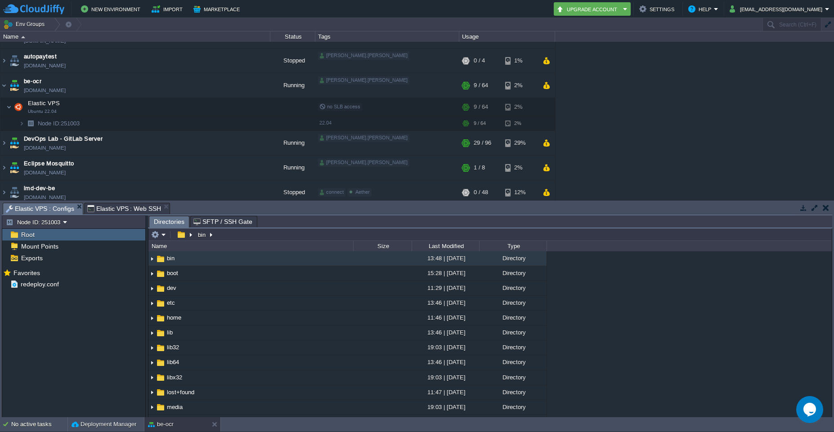
click at [34, 210] on span "Elastic VPS : Configs" at bounding box center [40, 208] width 68 height 11
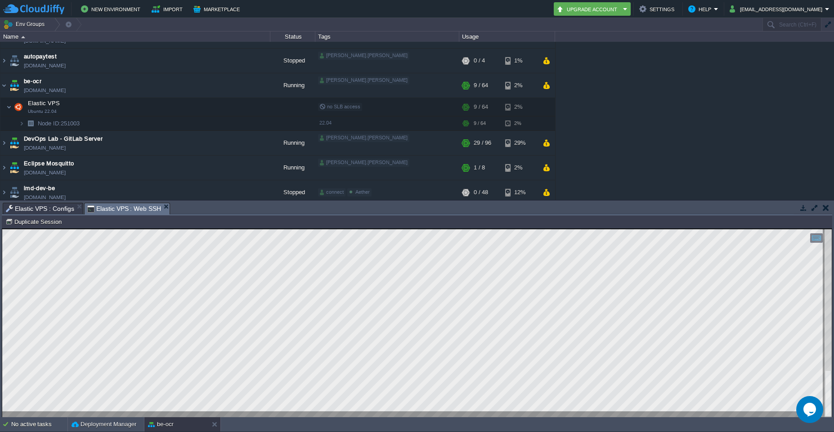
click at [107, 206] on span "Elastic VPS : Web SSH" at bounding box center [124, 208] width 74 height 11
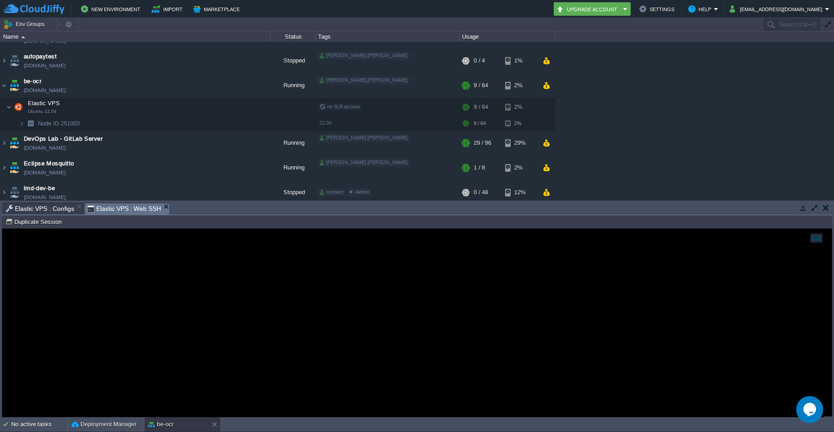
click at [59, 213] on span "Elastic VPS : Configs" at bounding box center [40, 208] width 68 height 11
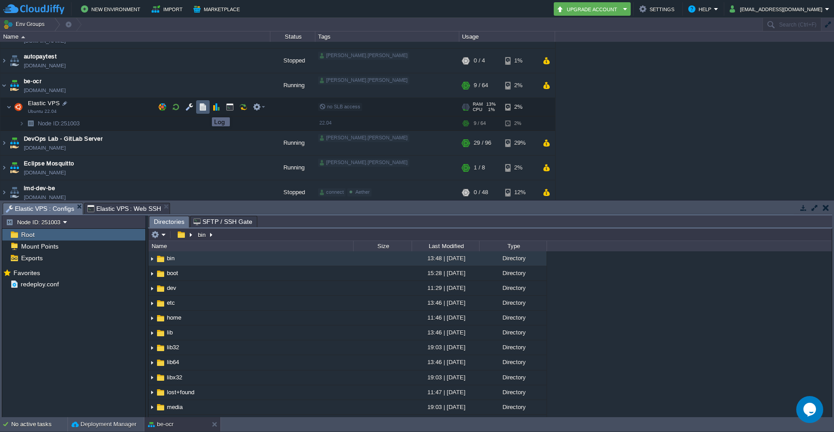
click at [203, 109] on button "button" at bounding box center [203, 107] width 8 height 8
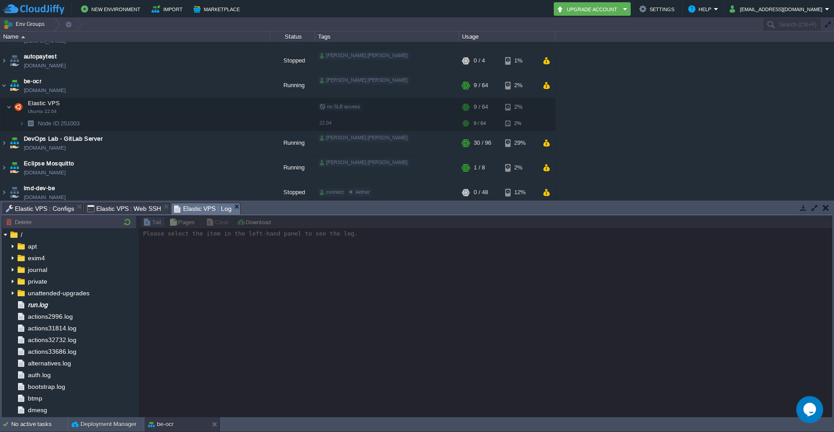
click at [39, 212] on span "Elastic VPS : Configs" at bounding box center [40, 208] width 68 height 11
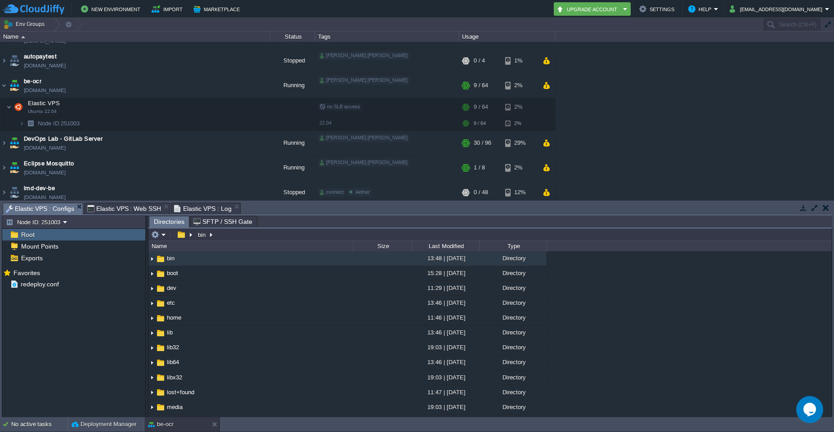
click at [29, 236] on span "Root" at bounding box center [27, 235] width 17 height 8
click at [167, 236] on td at bounding box center [159, 235] width 18 height 11
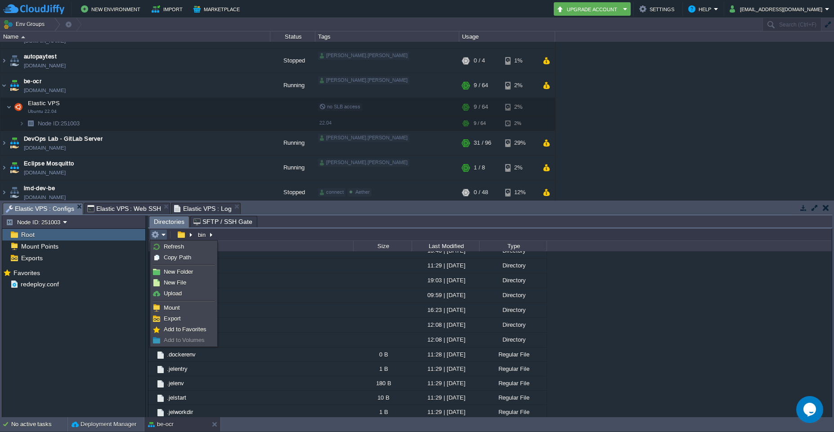
scroll to position [291, 0]
click at [25, 237] on span "Root" at bounding box center [27, 235] width 17 height 8
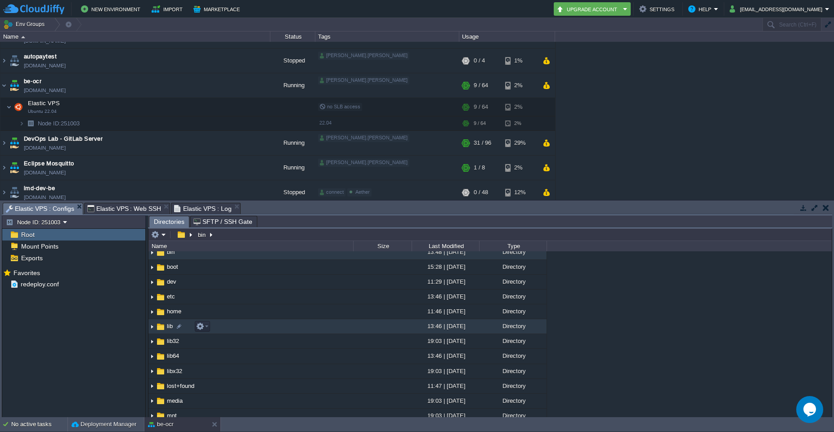
scroll to position [0, 0]
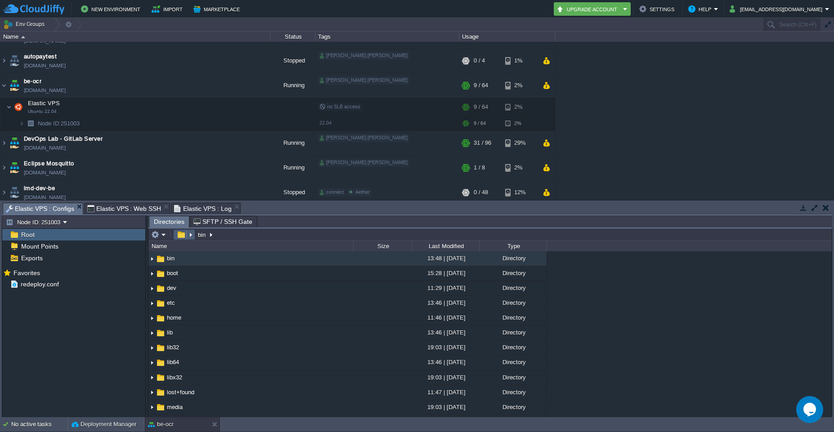
click at [191, 236] on em at bounding box center [184, 235] width 19 height 8
click at [180, 237] on button "button" at bounding box center [181, 235] width 13 height 8
click at [185, 237] on button "button" at bounding box center [181, 235] width 13 height 8
click at [192, 238] on em at bounding box center [184, 235] width 19 height 8
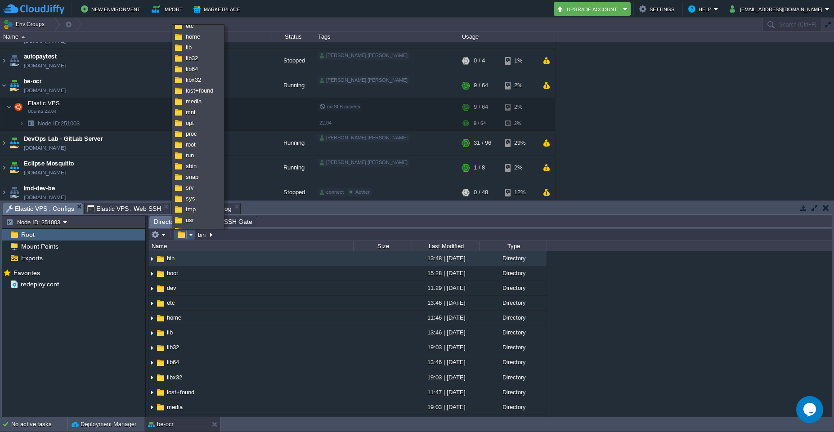
scroll to position [41, 0]
type input "/bin"
click at [652, 239] on input "/bin" at bounding box center [491, 235] width 684 height 13
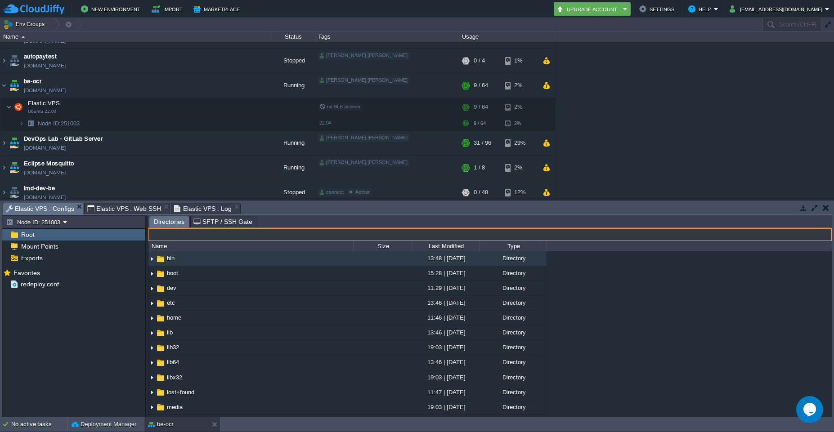
click at [117, 316] on div "Mark the most frequently used files and directories as Favorites to easily acce…" at bounding box center [73, 343] width 143 height 153
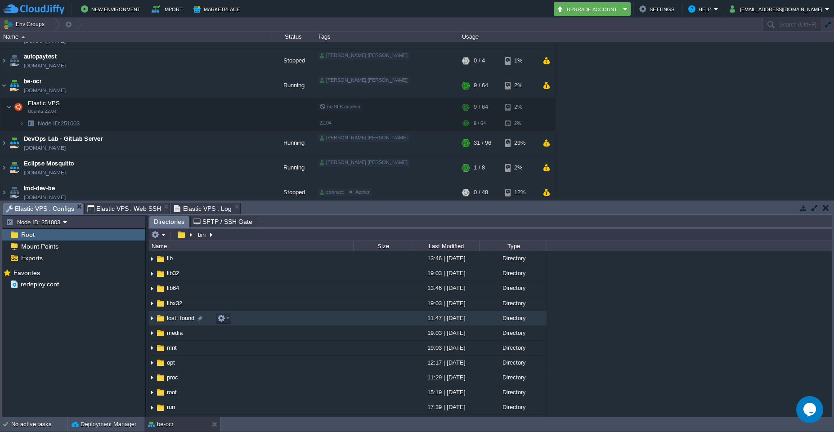
scroll to position [0, 0]
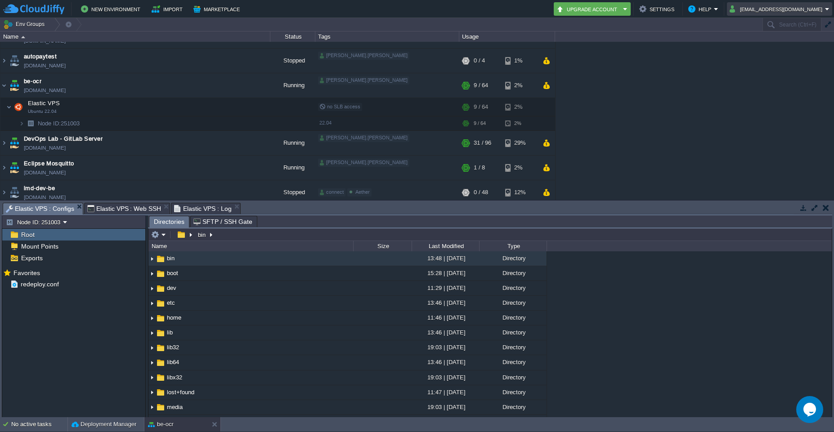
click at [827, 11] on em "[EMAIL_ADDRESS][DOMAIN_NAME]" at bounding box center [780, 9] width 100 height 11
click at [767, 49] on link "Sign out" at bounding box center [780, 48] width 99 height 10
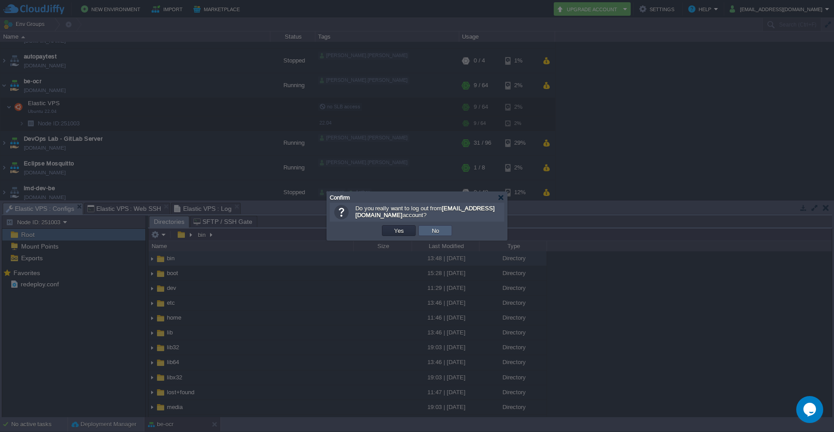
click at [435, 233] on button "No" at bounding box center [435, 231] width 13 height 8
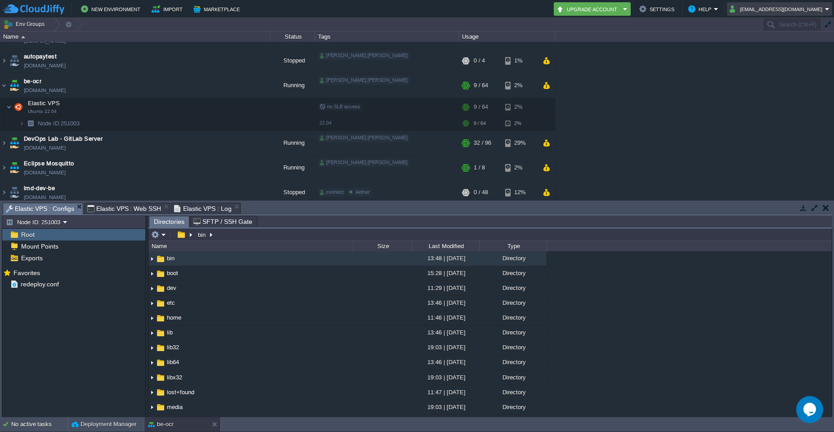
click at [827, 9] on em "[EMAIL_ADDRESS][DOMAIN_NAME]" at bounding box center [780, 9] width 100 height 11
click at [757, 47] on span "Sign out" at bounding box center [754, 47] width 22 height 7
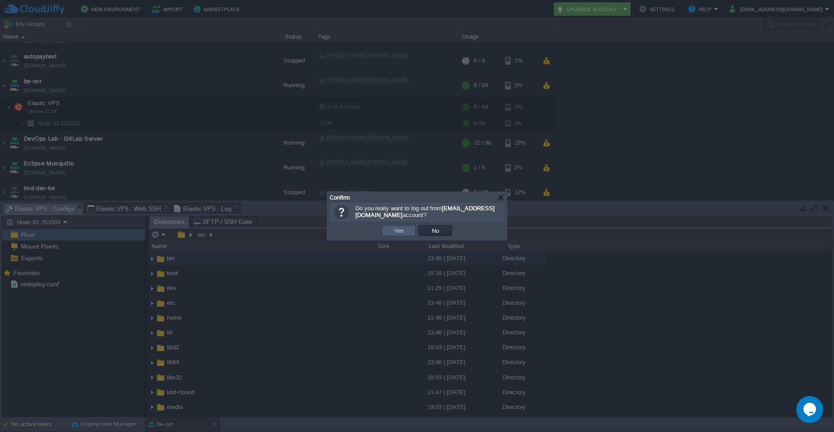
click at [395, 234] on button "Yes" at bounding box center [399, 231] width 15 height 8
